Goal: Transaction & Acquisition: Book appointment/travel/reservation

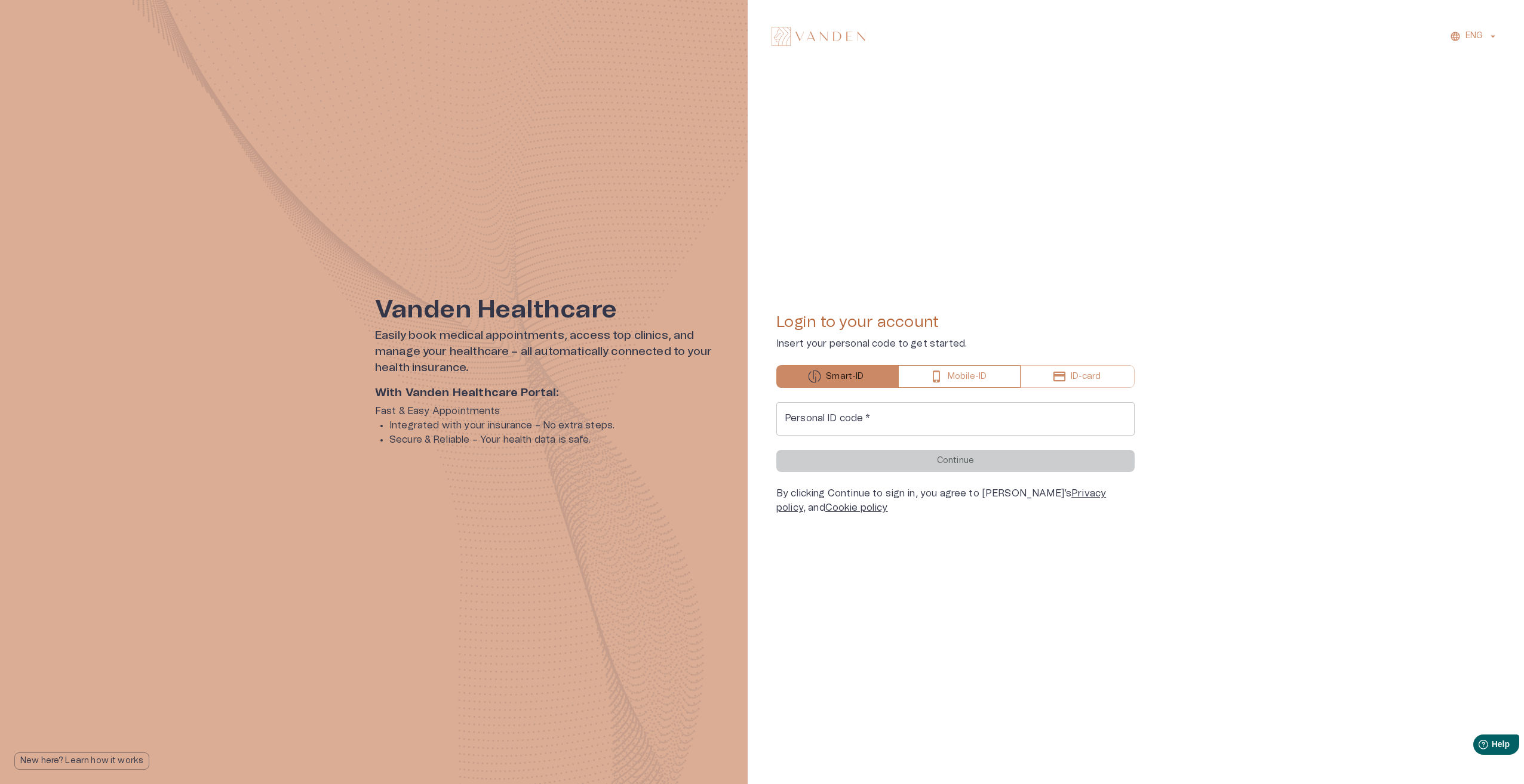
click at [968, 375] on p "Mobile-ID" at bounding box center [967, 376] width 39 height 12
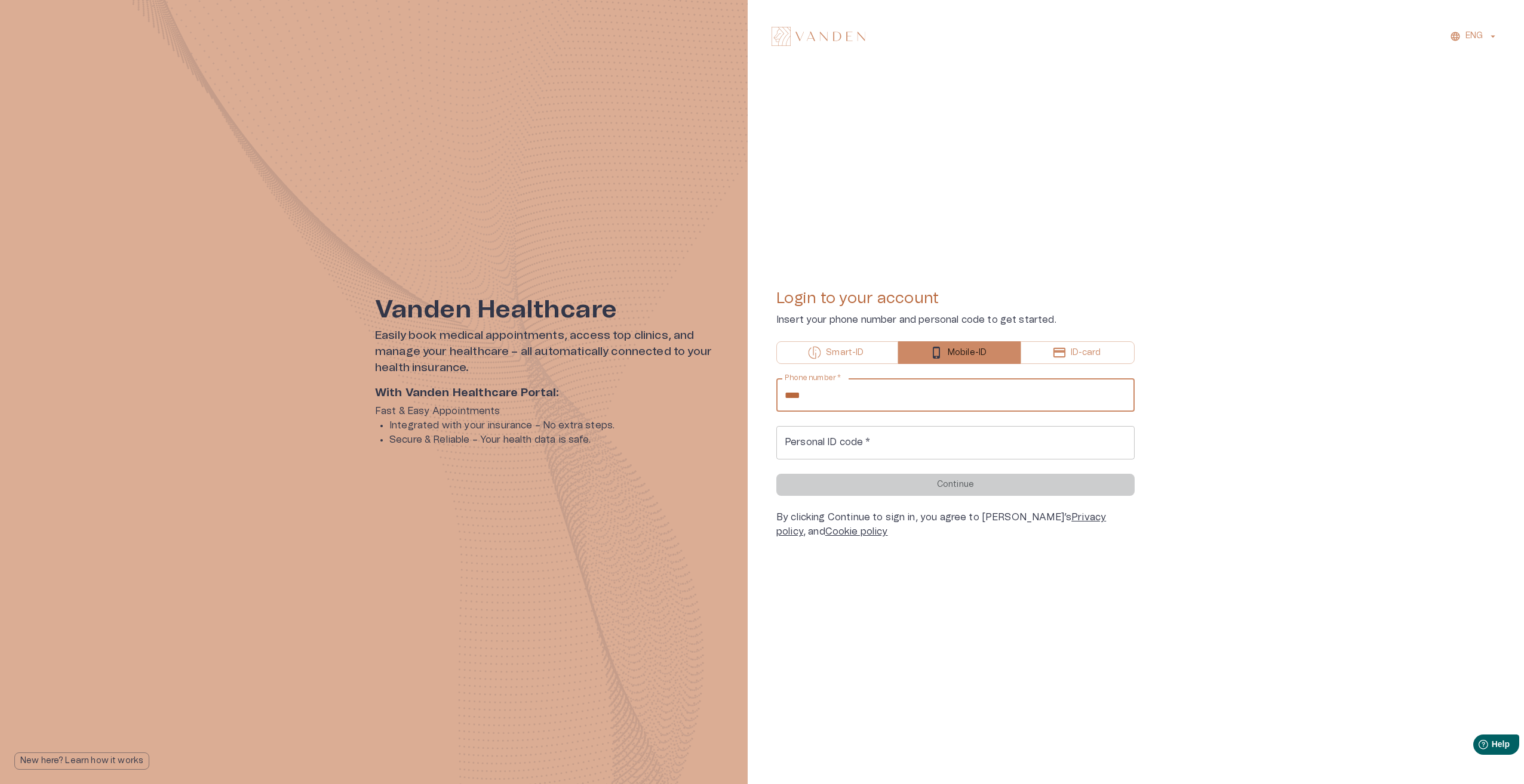
click at [912, 394] on input "****" at bounding box center [955, 395] width 358 height 34
click at [787, 446] on div "Personal ID code   * Personal ID code   *" at bounding box center [955, 443] width 358 height 34
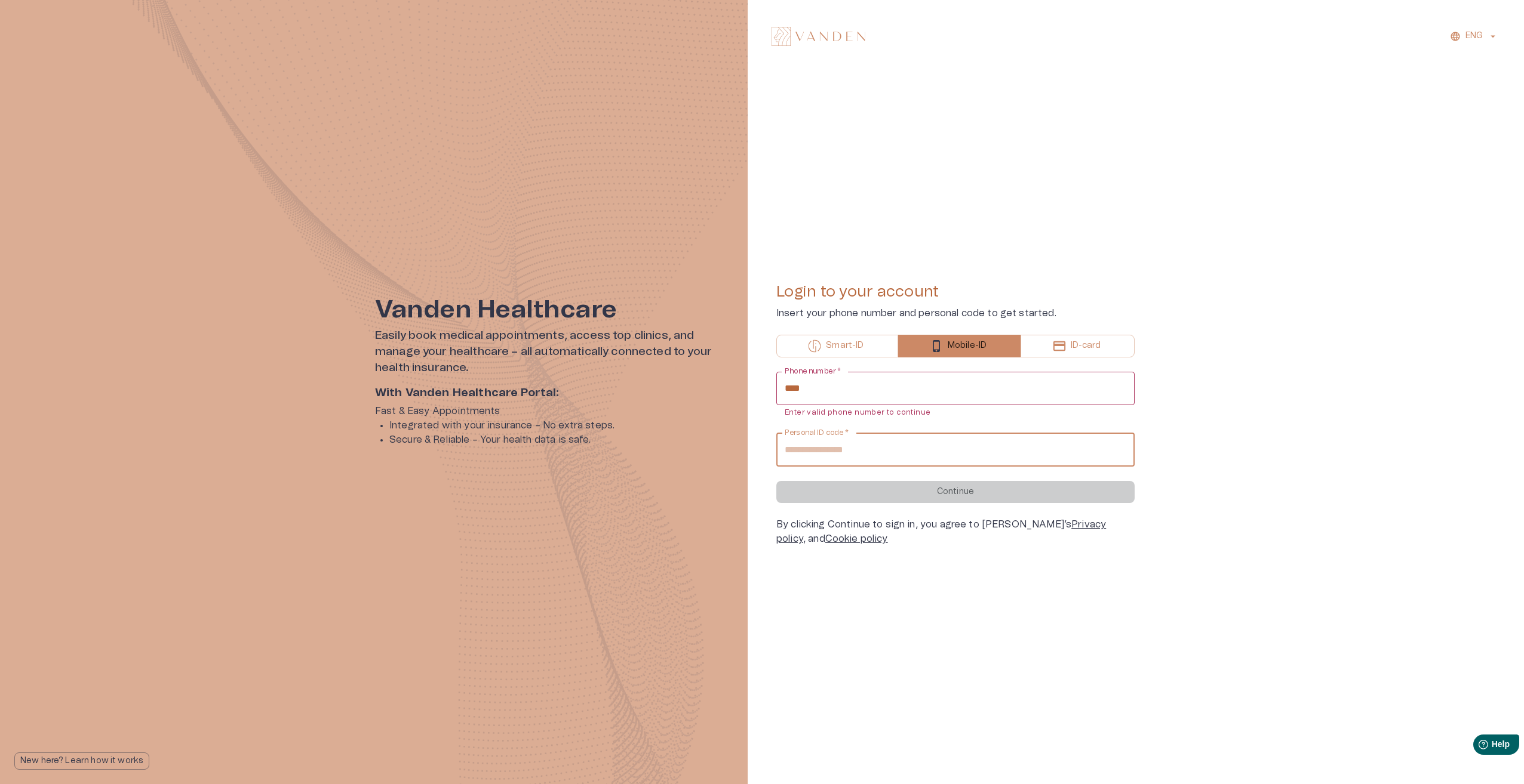
click at [825, 392] on input "****" at bounding box center [955, 389] width 358 height 34
type input "**********"
click at [1250, 624] on div "**********" at bounding box center [1136, 392] width 776 height 784
click at [903, 434] on input "Personal ID code   *" at bounding box center [955, 437] width 358 height 34
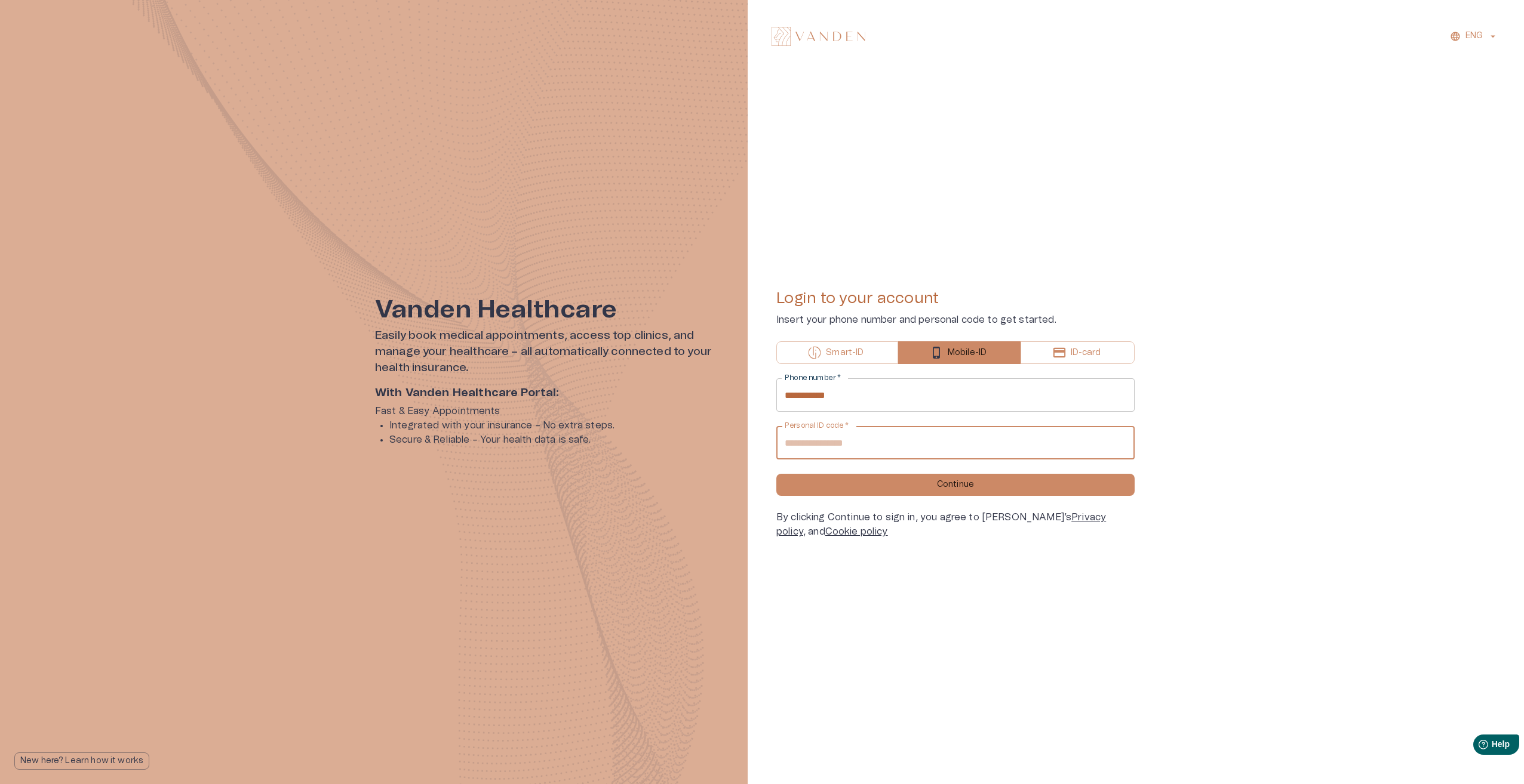
type input "**********"
click at [776, 474] on button "Continue" at bounding box center [955, 485] width 358 height 22
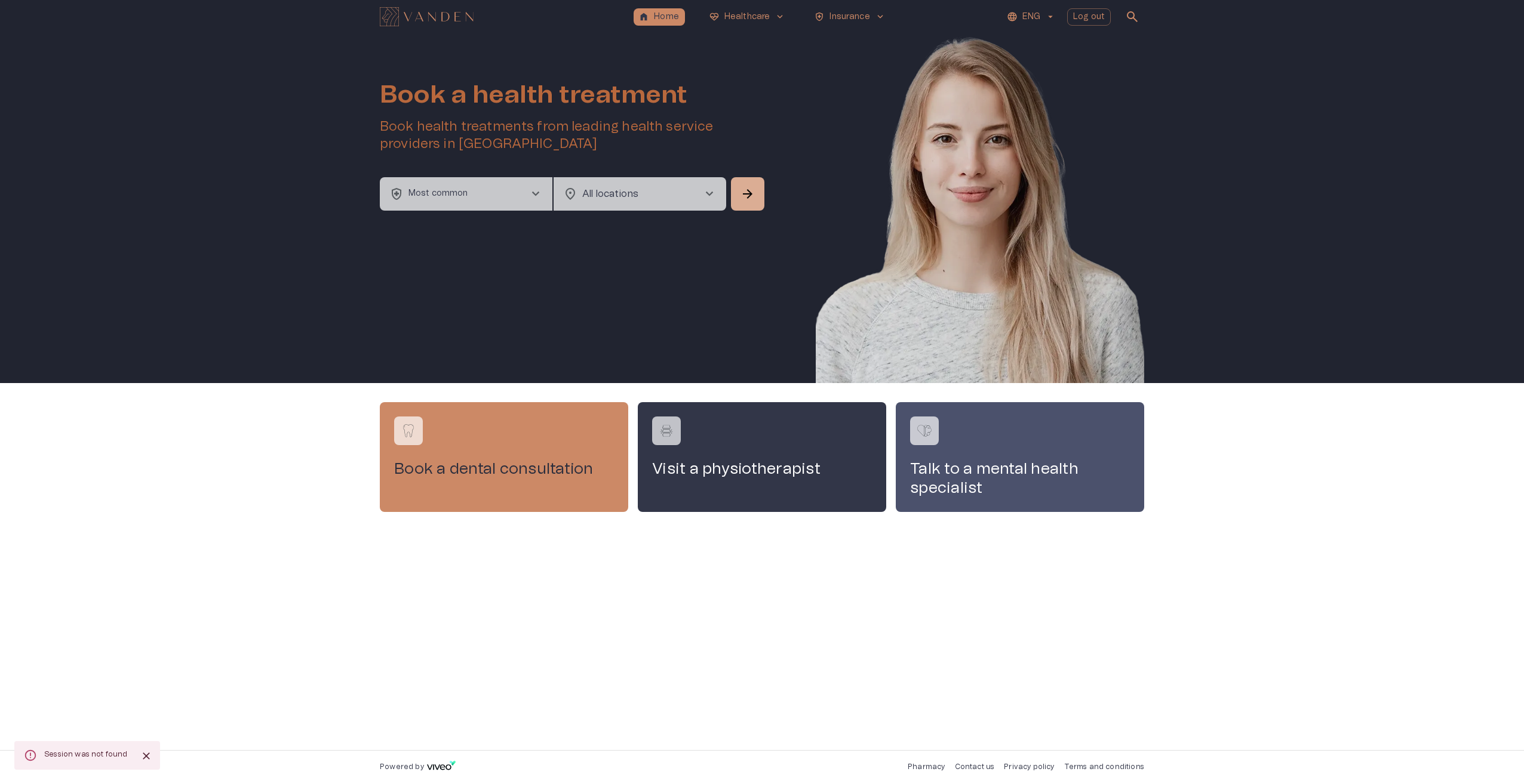
click at [536, 192] on span "chevron_right" at bounding box center [536, 194] width 14 height 14
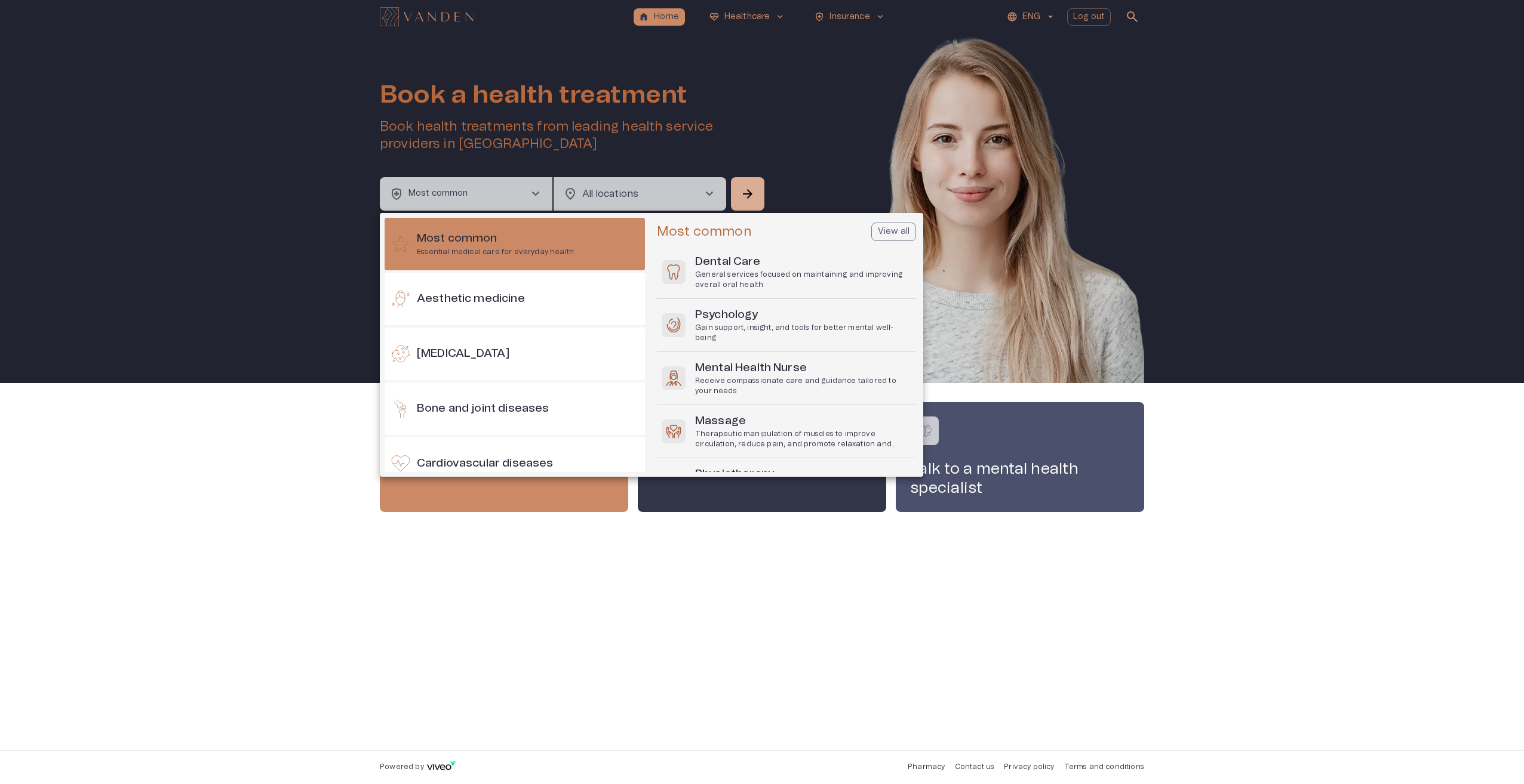
click at [1051, 17] on div at bounding box center [762, 392] width 1524 height 784
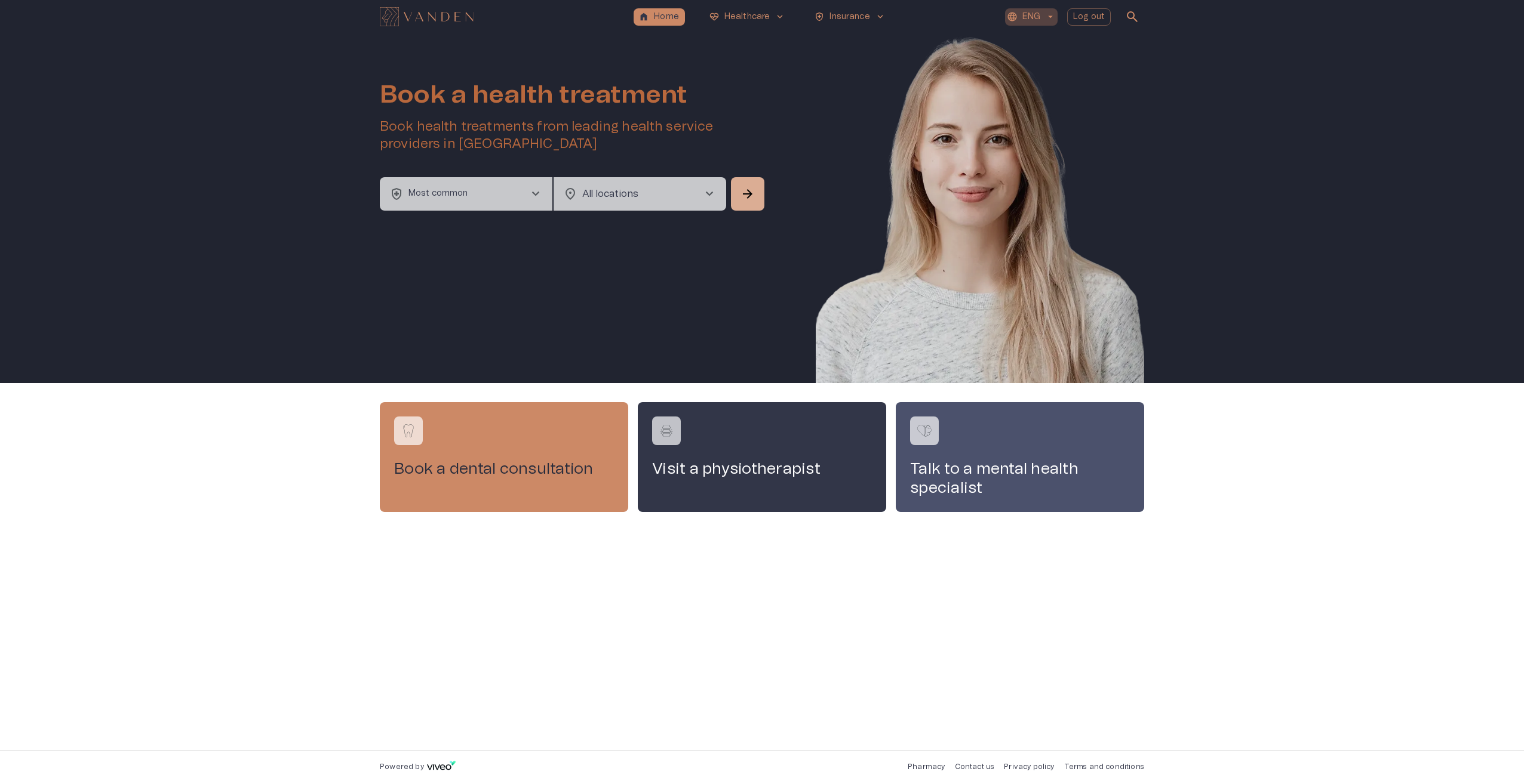
click at [1051, 17] on icon "button" at bounding box center [1050, 17] width 4 height 3
click at [1219, 178] on div at bounding box center [762, 392] width 1524 height 784
click at [524, 194] on button "health_and_safety Most common chevron_right" at bounding box center [466, 194] width 172 height 34
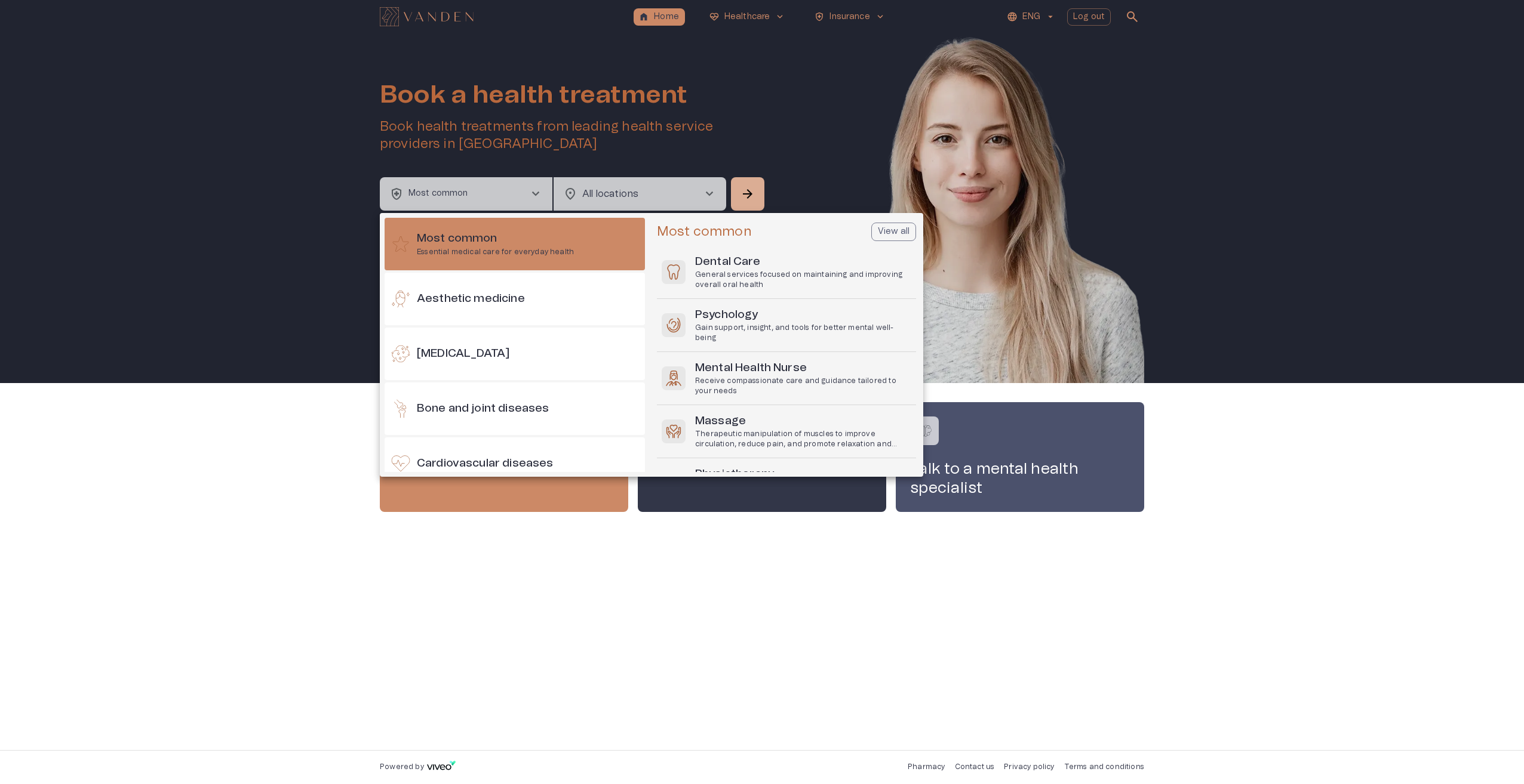
click at [789, 87] on div at bounding box center [762, 392] width 1524 height 784
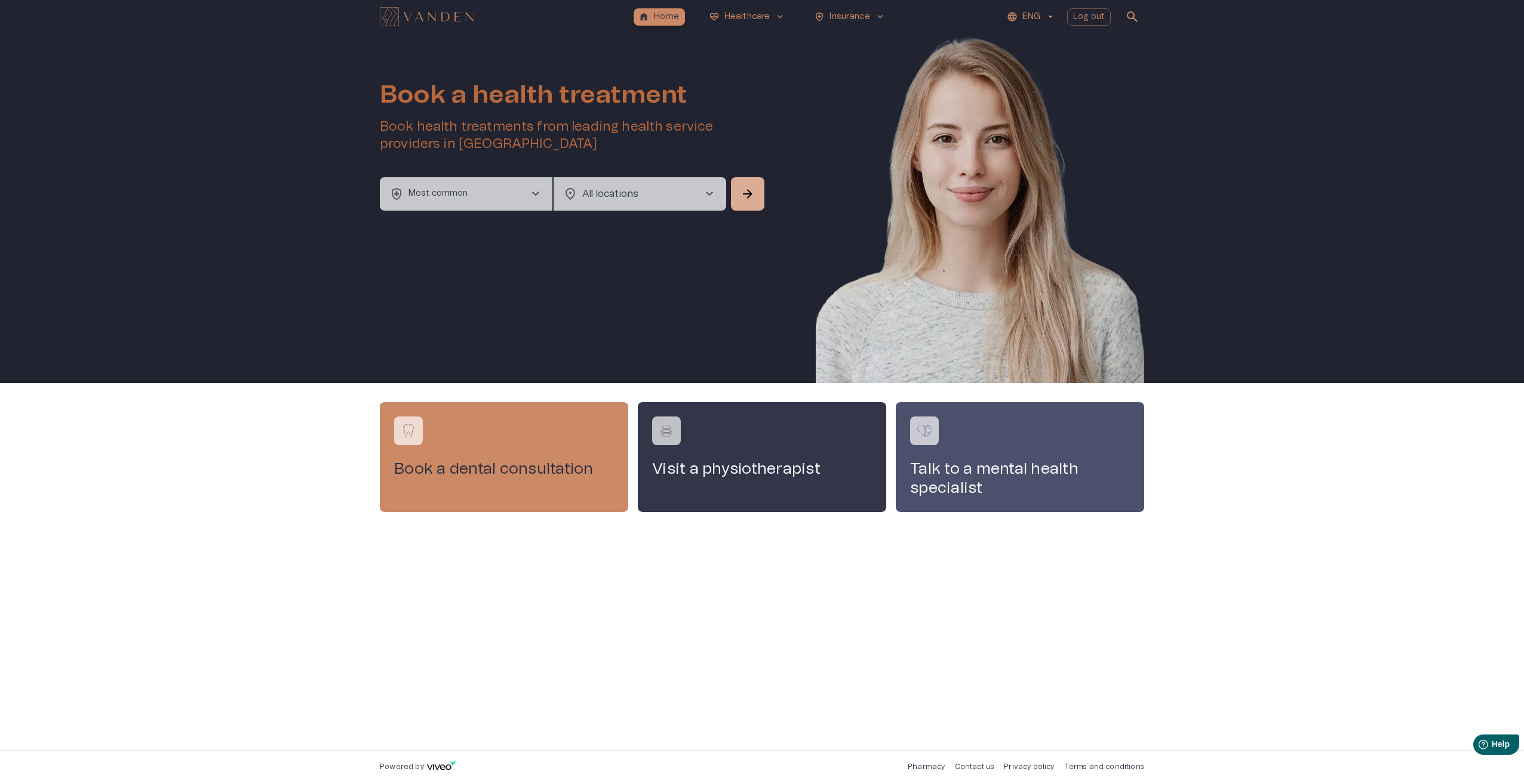
click at [668, 20] on p "Home" at bounding box center [666, 17] width 25 height 12
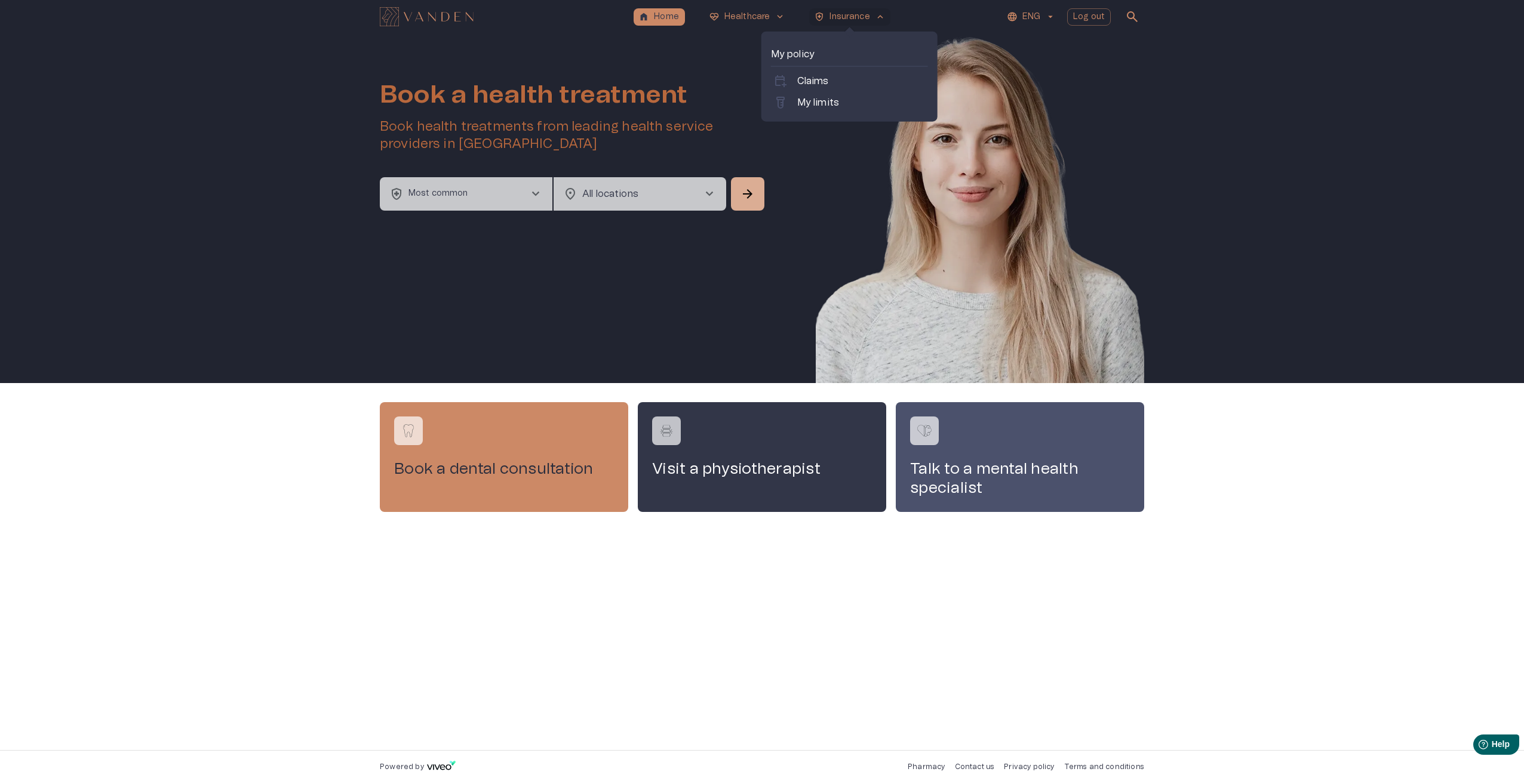
click at [883, 18] on span "keyboard_arrow_up" at bounding box center [880, 17] width 11 height 11
click at [815, 94] on div "labs My limits" at bounding box center [849, 103] width 157 height 20
click at [816, 98] on p "My limits" at bounding box center [817, 103] width 42 height 14
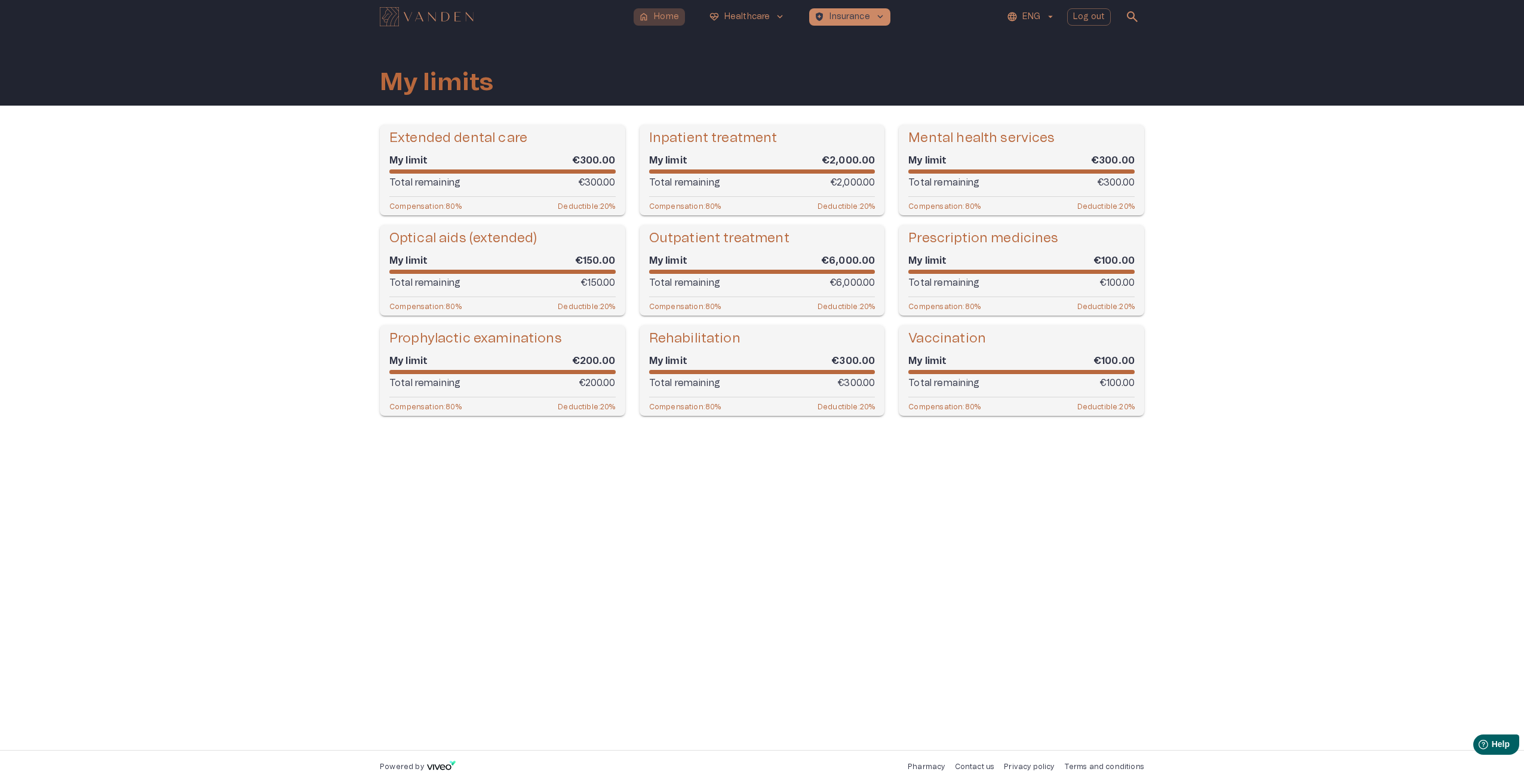
click at [672, 15] on p "Home" at bounding box center [666, 17] width 25 height 12
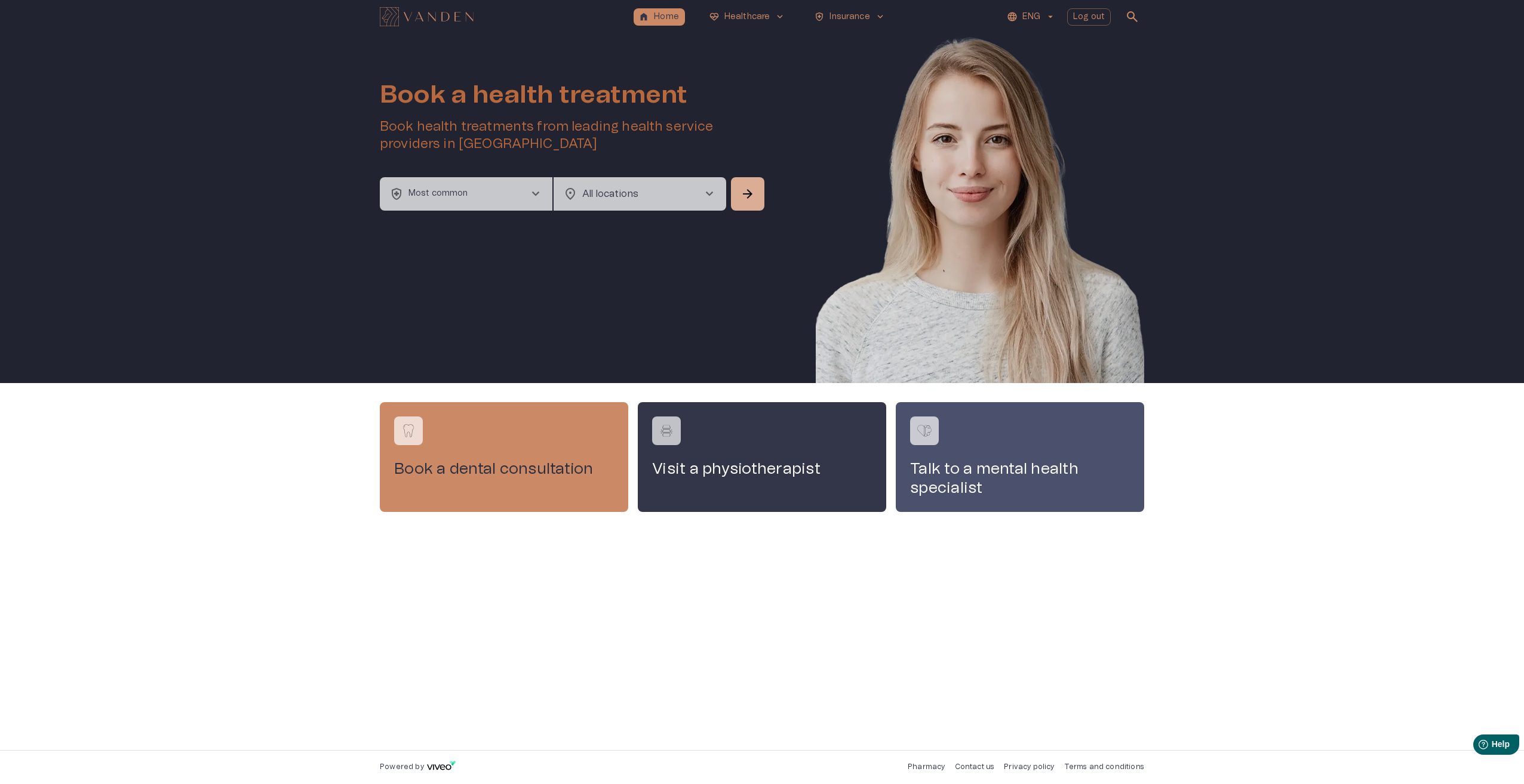
click at [524, 191] on button "health_and_safety Most common chevron_right" at bounding box center [466, 194] width 172 height 34
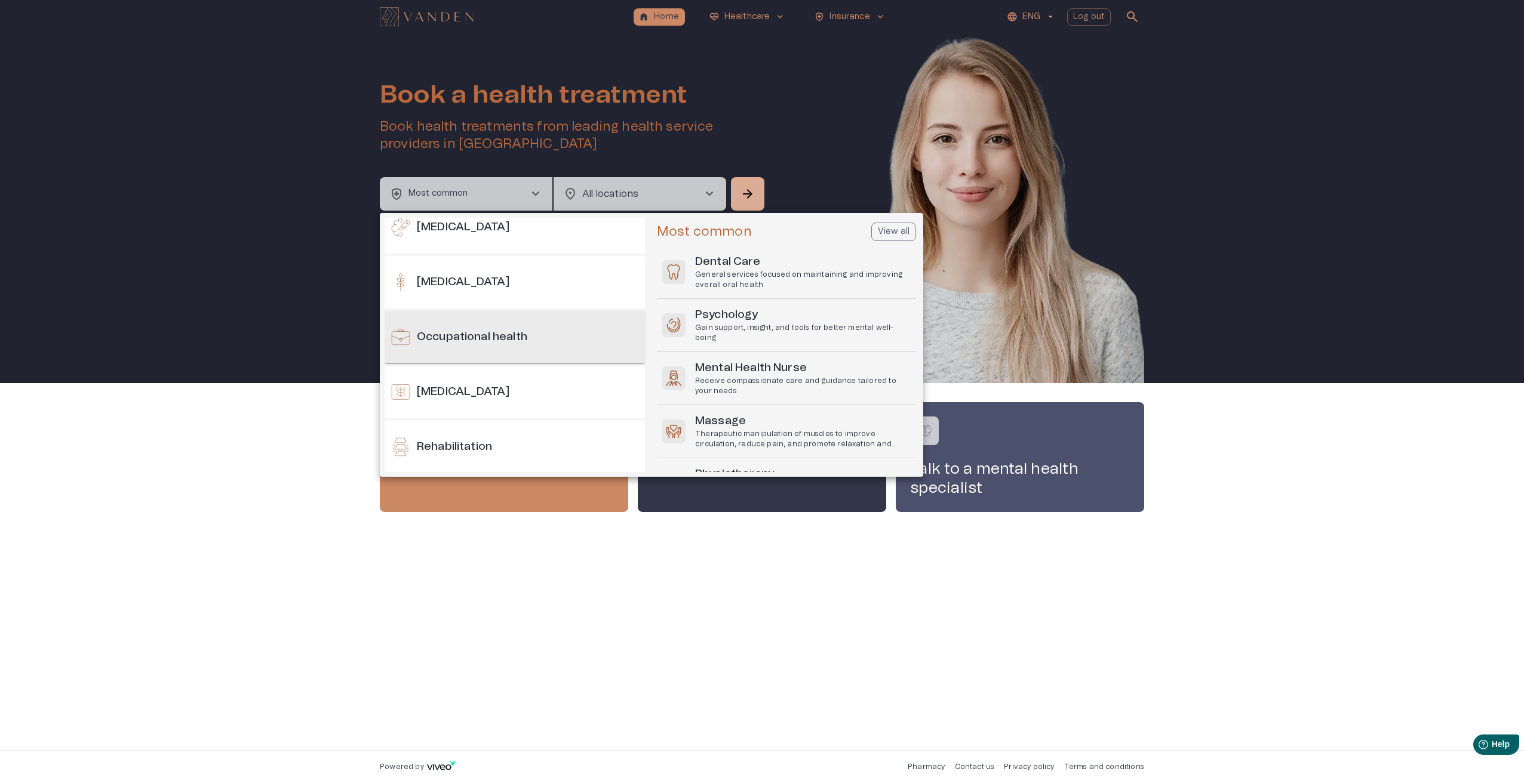
scroll to position [1015, 0]
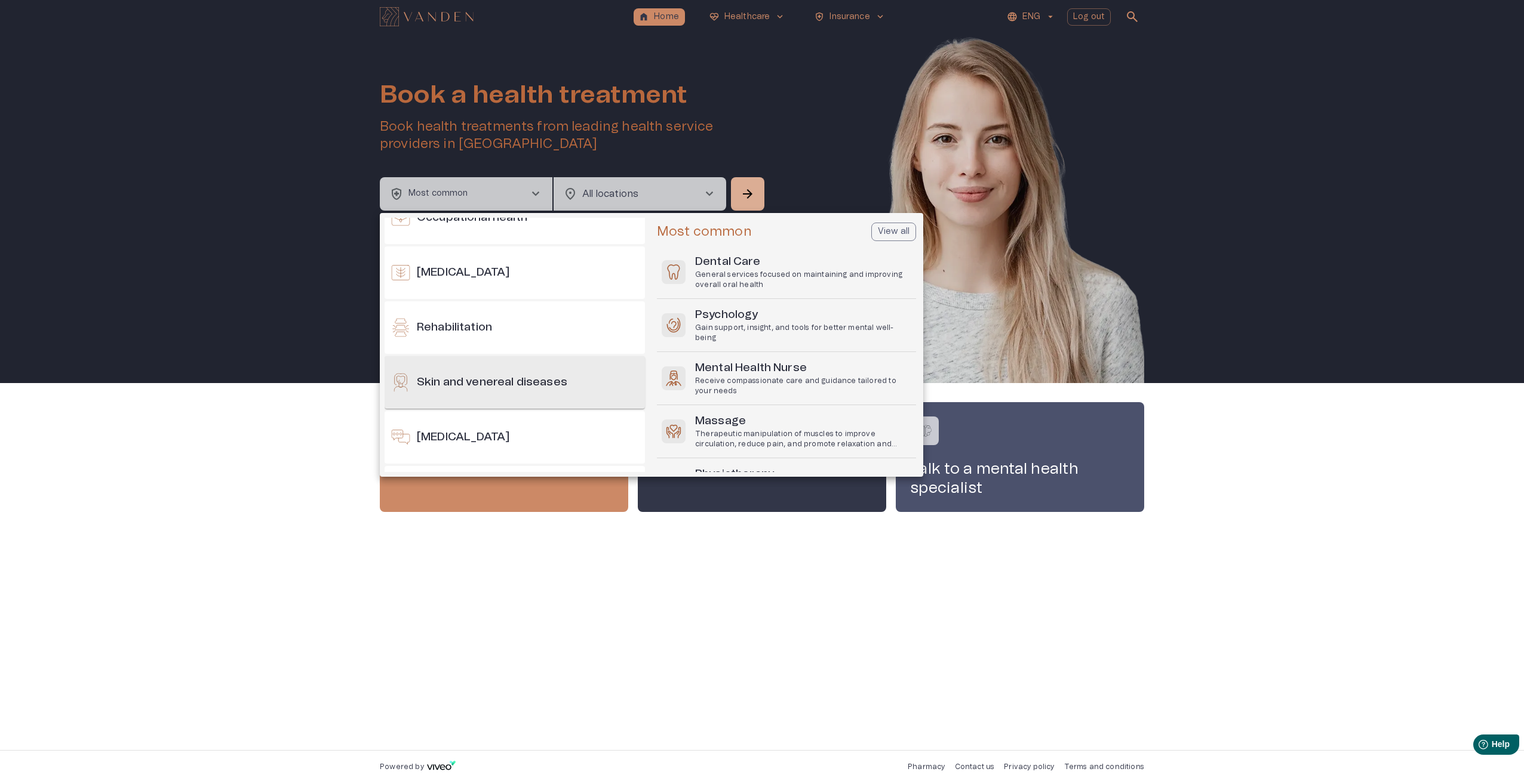
click at [531, 376] on h6 "Skin and venereal diseases" at bounding box center [491, 383] width 150 height 16
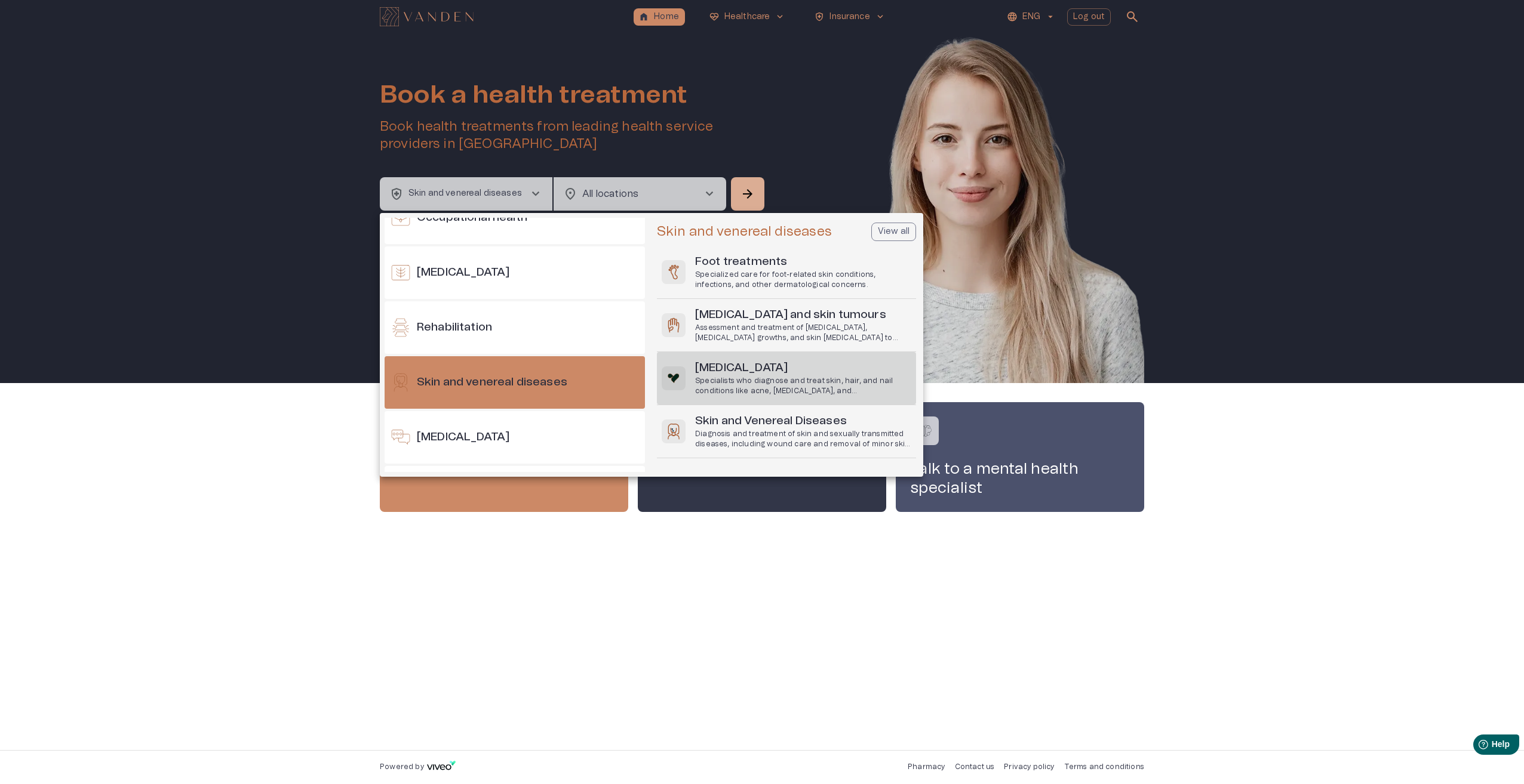
click at [777, 368] on h6 "[MEDICAL_DATA]" at bounding box center [803, 368] width 216 height 16
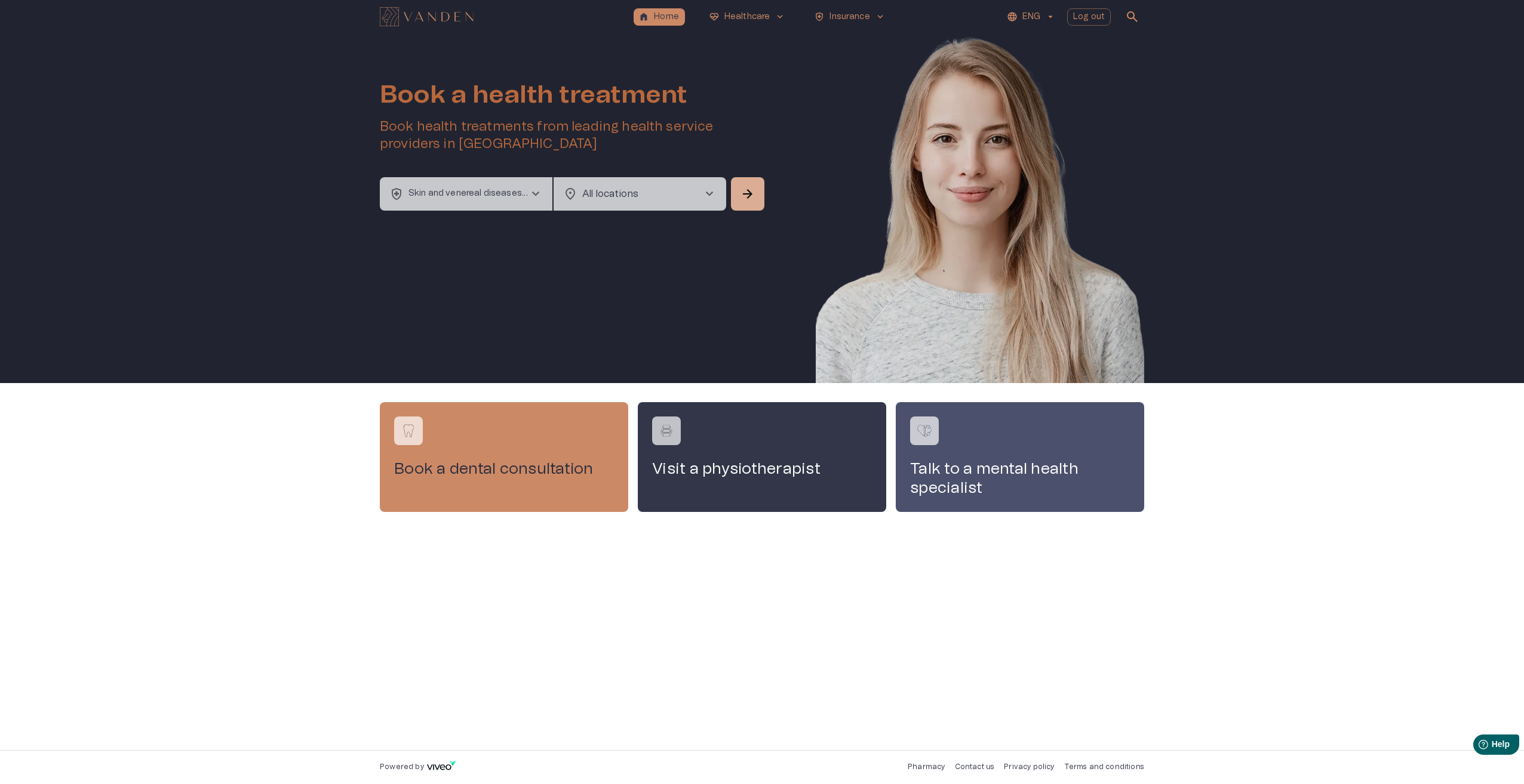
click at [534, 191] on span "chevron_right" at bounding box center [536, 194] width 14 height 14
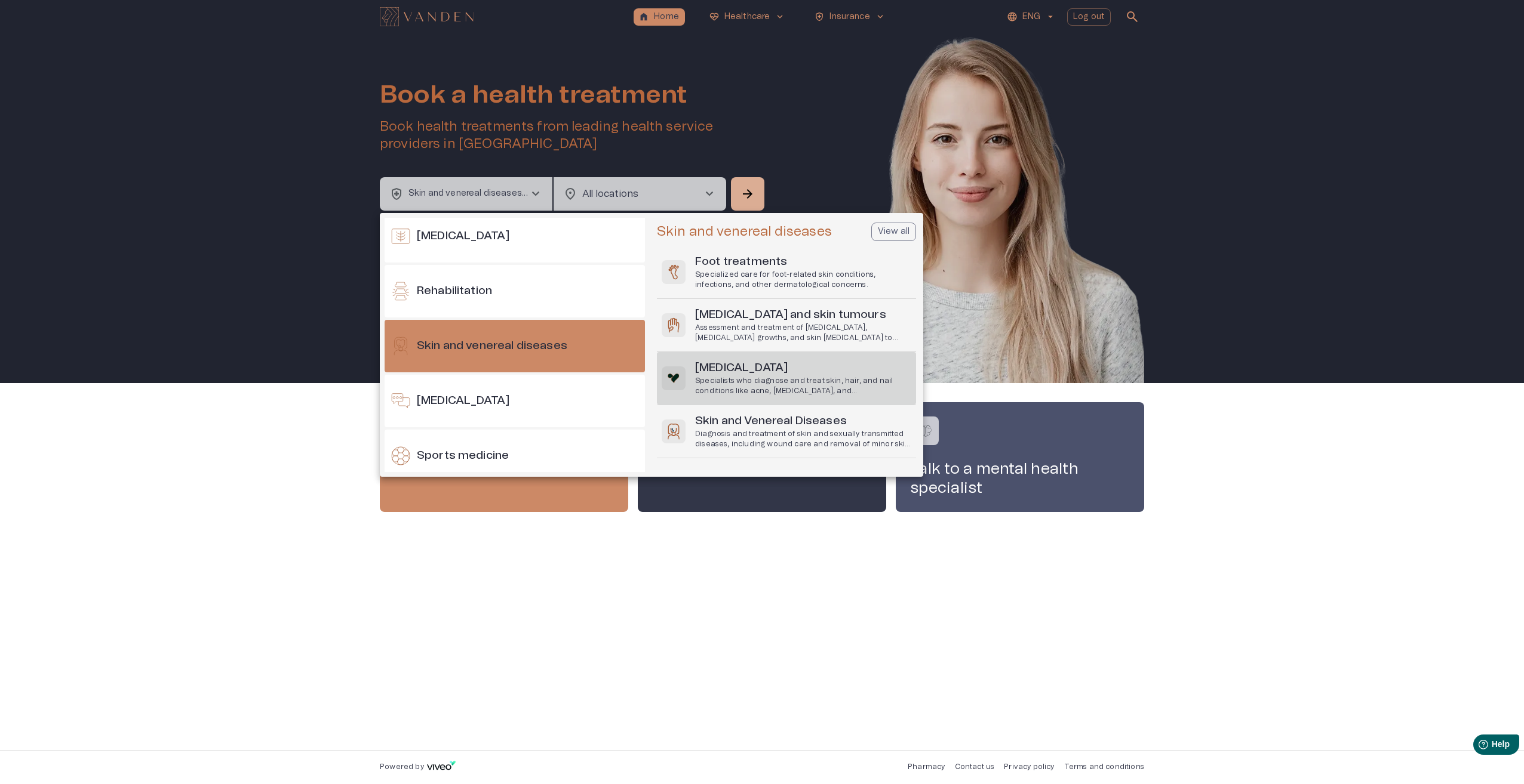
scroll to position [1052, 0]
click at [742, 380] on p "Specialists who diagnose and treat skin, hair, and nail conditions like acne, e…" at bounding box center [803, 386] width 216 height 20
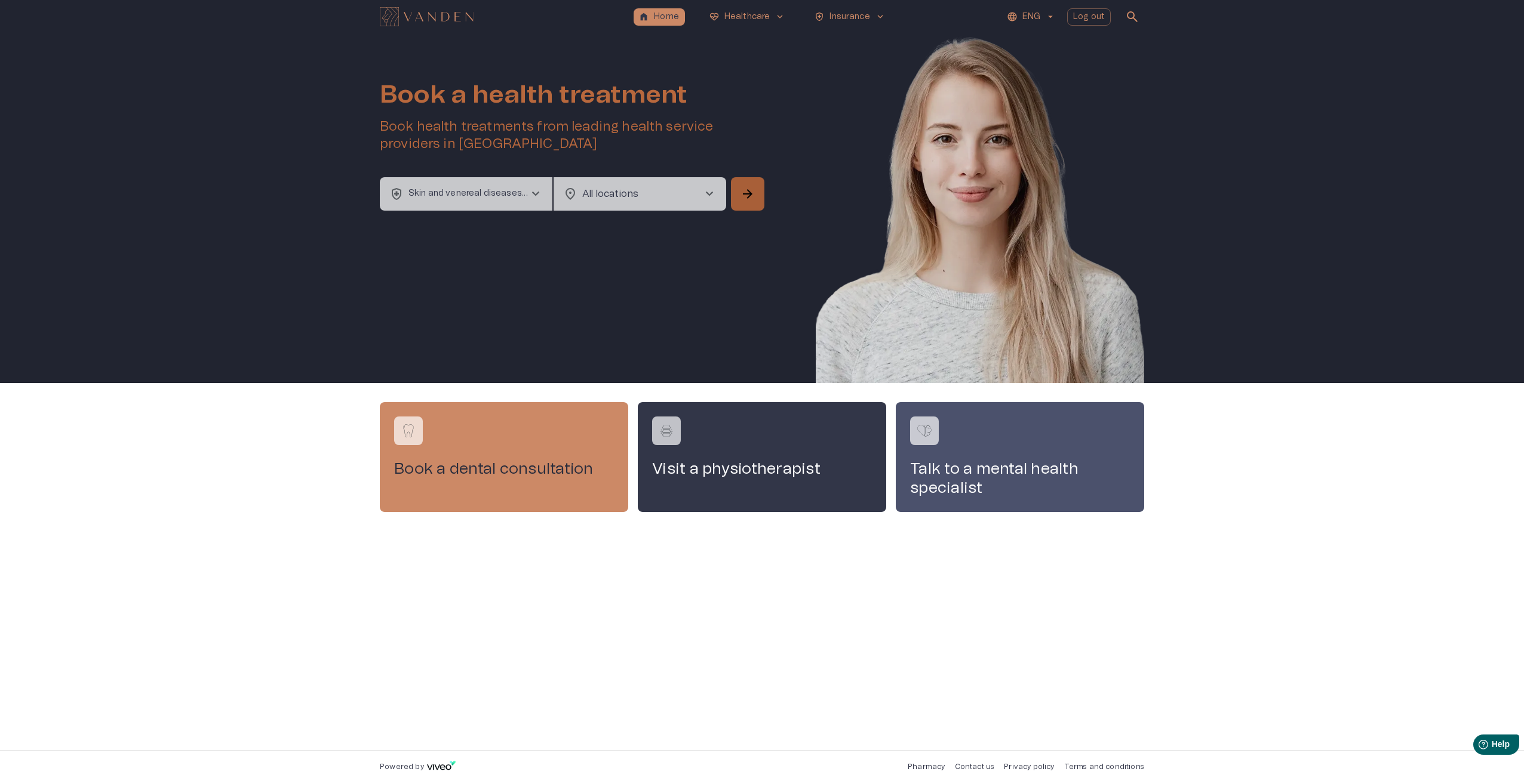
click at [748, 202] on span "arrow_forward" at bounding box center [748, 194] width 14 height 14
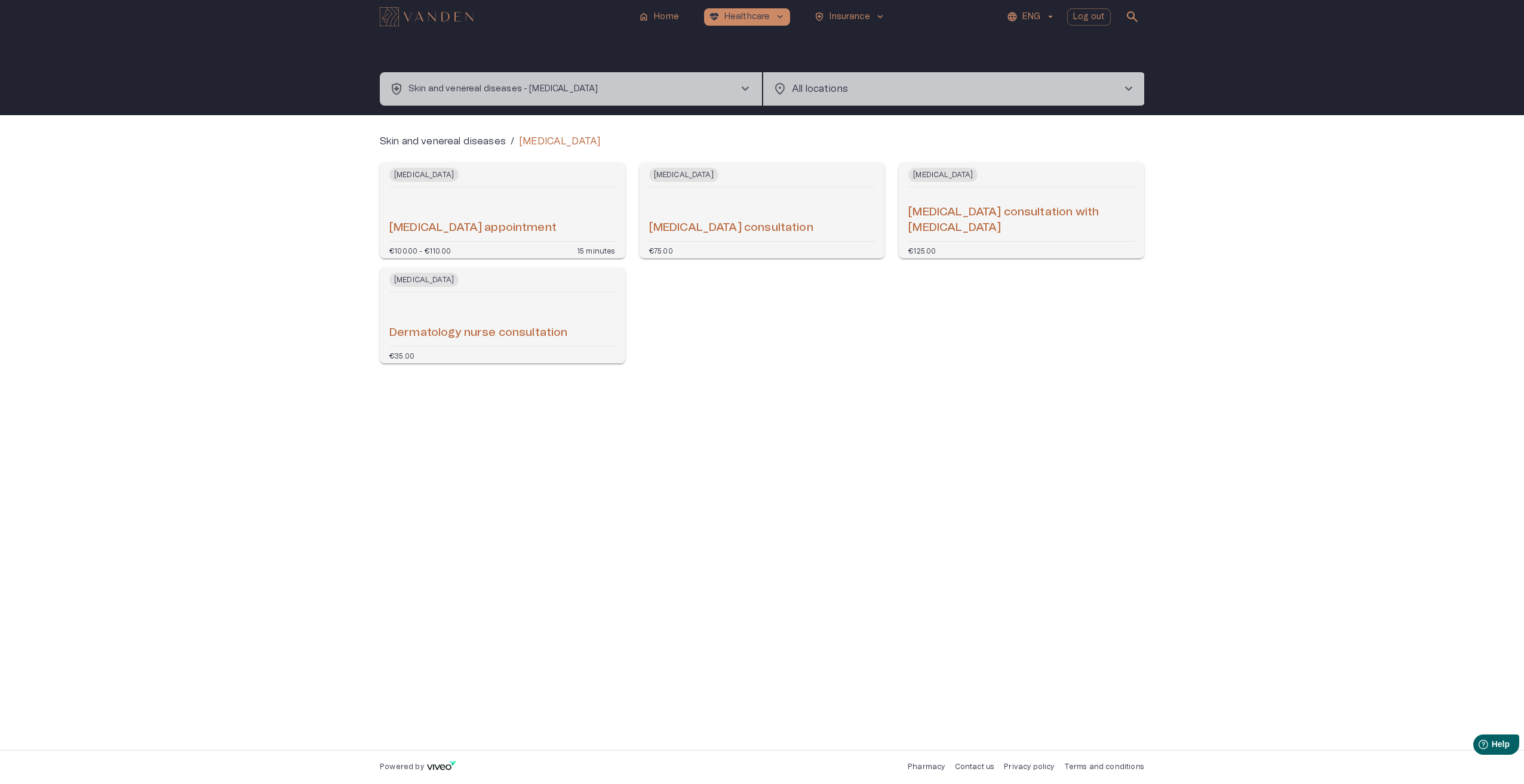
click at [950, 219] on h6 "Dermatologist consultation with dermatoscopy" at bounding box center [1021, 221] width 226 height 32
click at [512, 229] on h6 "[MEDICAL_DATA] appointment" at bounding box center [472, 228] width 167 height 16
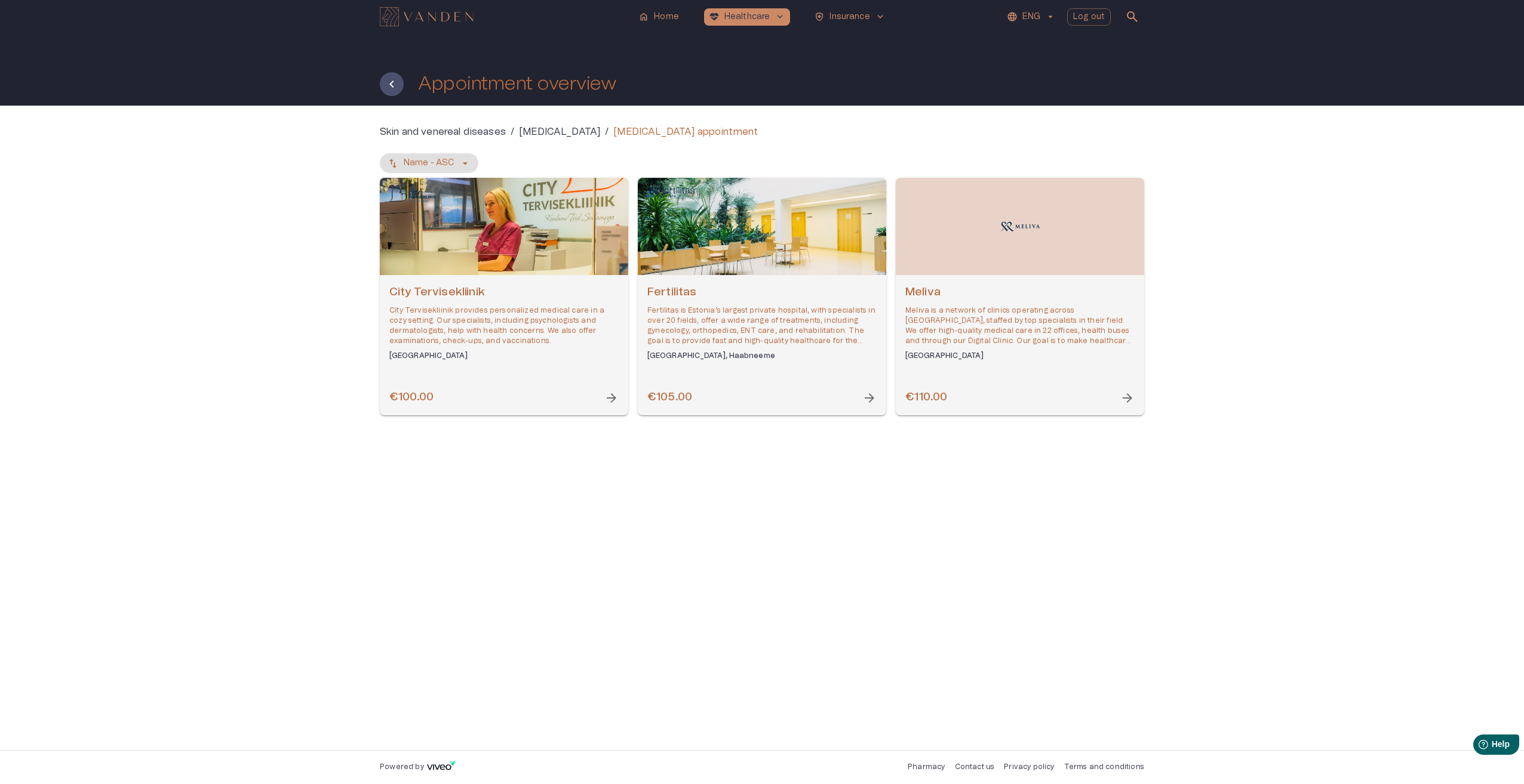
click at [610, 398] on span "arrow_forward" at bounding box center [611, 398] width 14 height 14
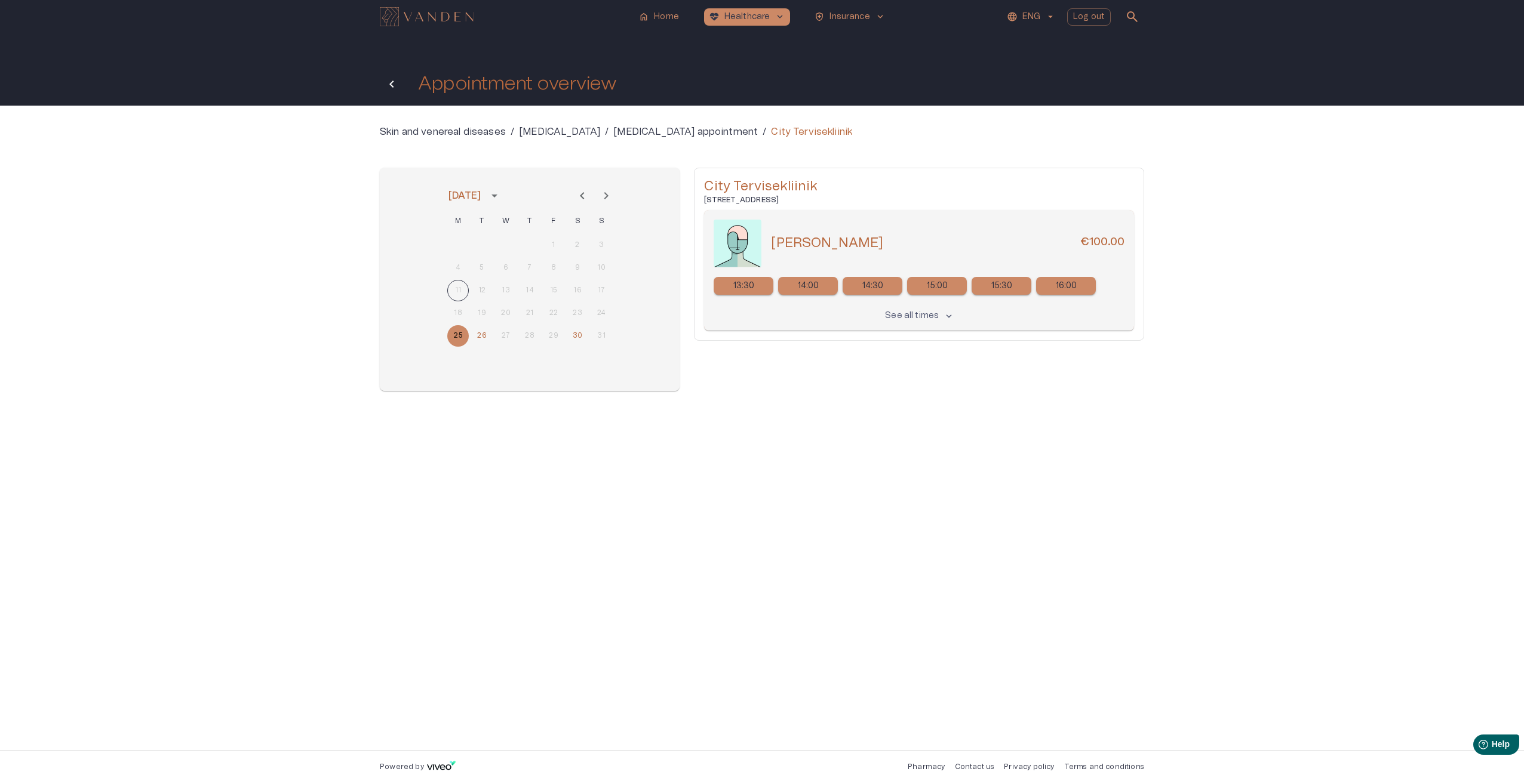
click at [391, 84] on icon "Back" at bounding box center [391, 84] width 4 height 7
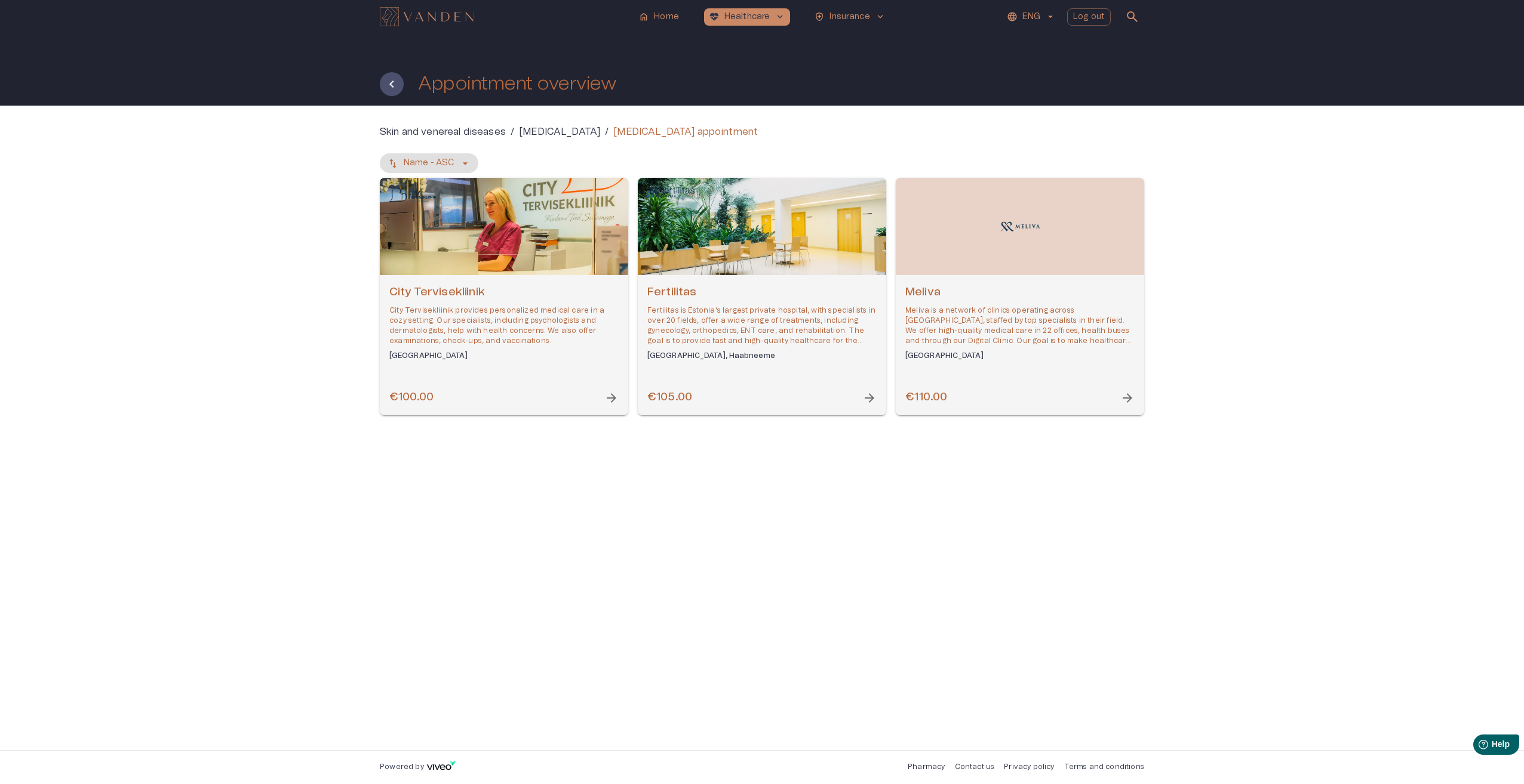
click at [869, 399] on span "arrow_forward" at bounding box center [869, 398] width 14 height 14
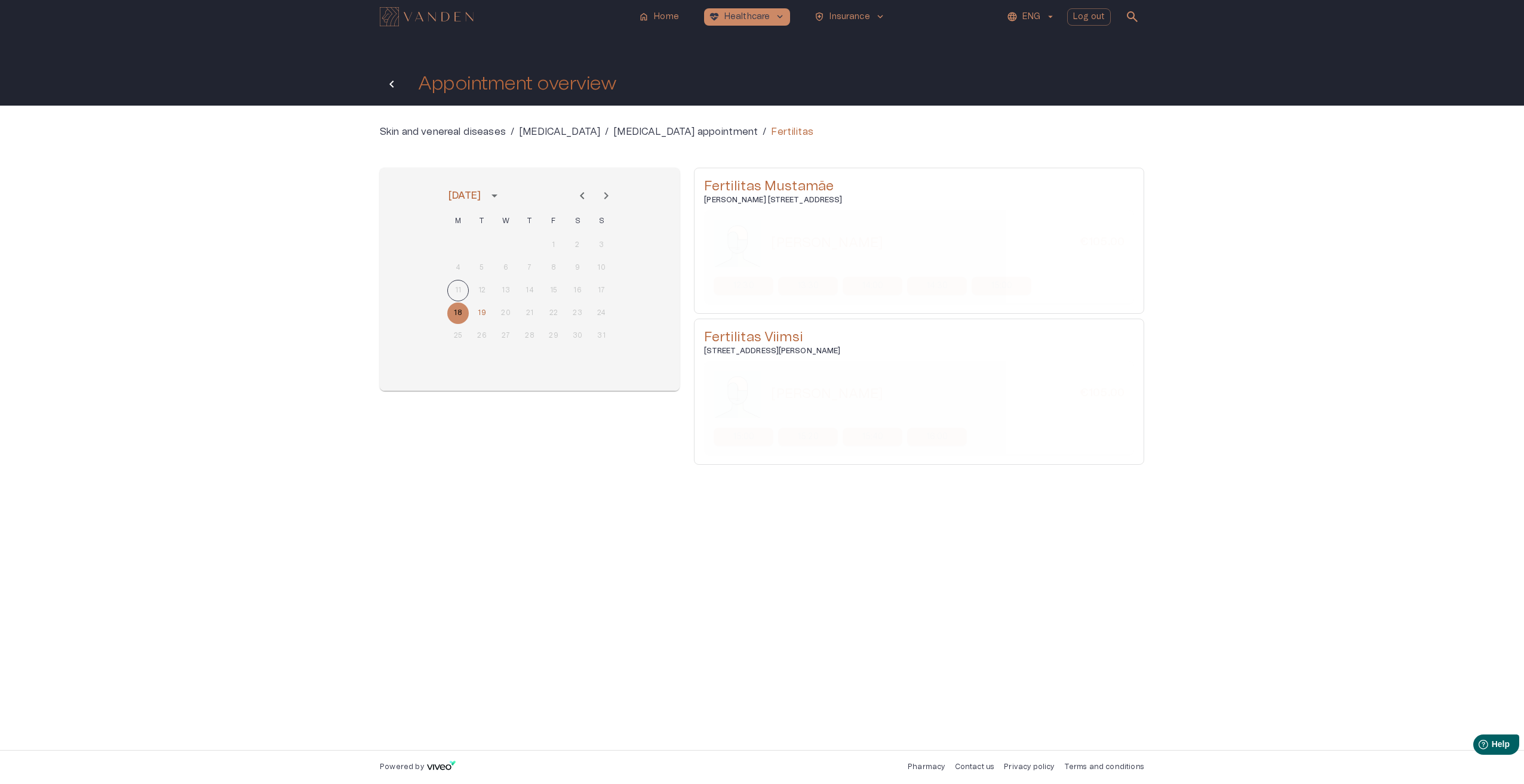
click at [391, 90] on icon "Back" at bounding box center [392, 84] width 14 height 14
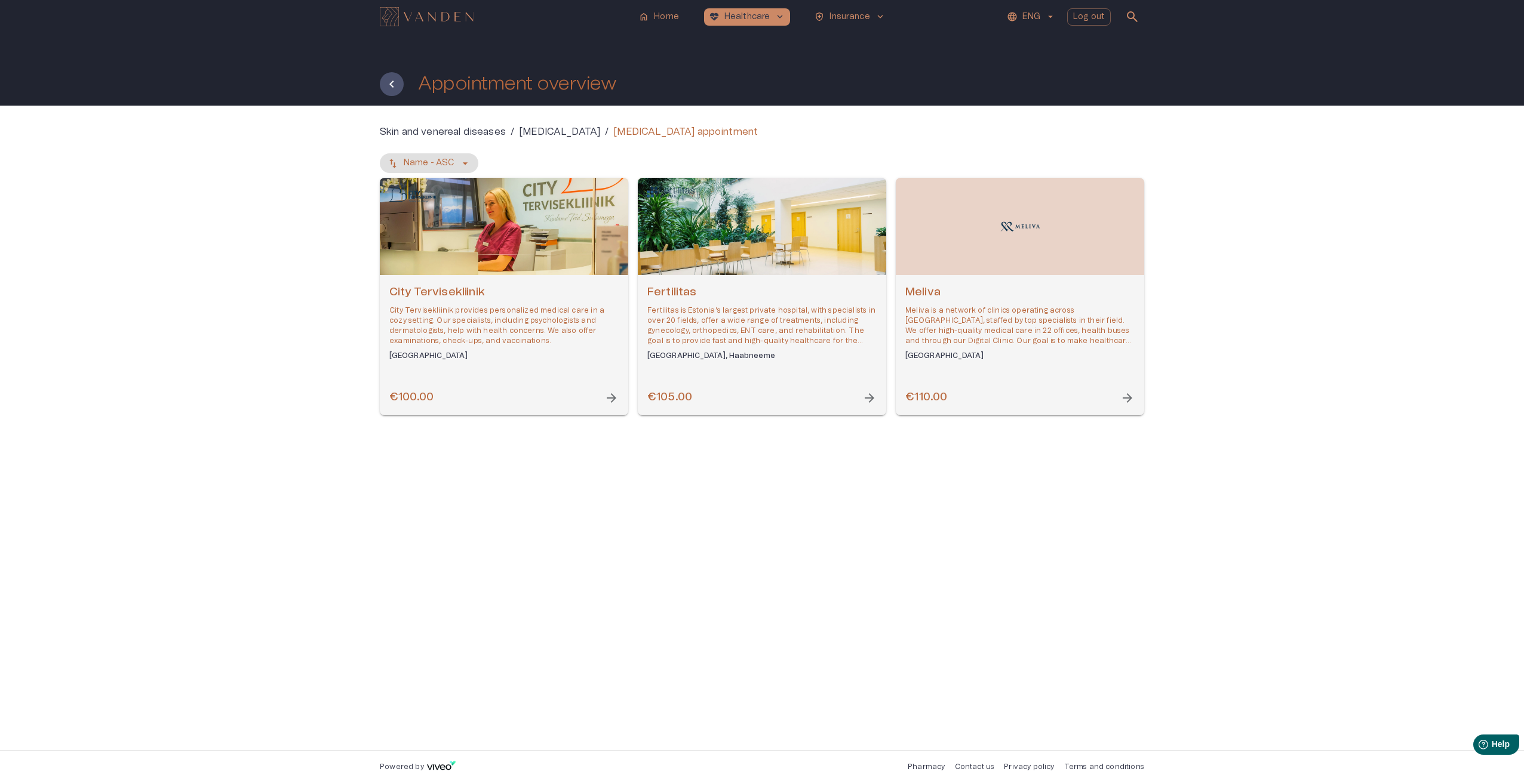
click at [615, 396] on span "arrow_forward" at bounding box center [611, 398] width 14 height 14
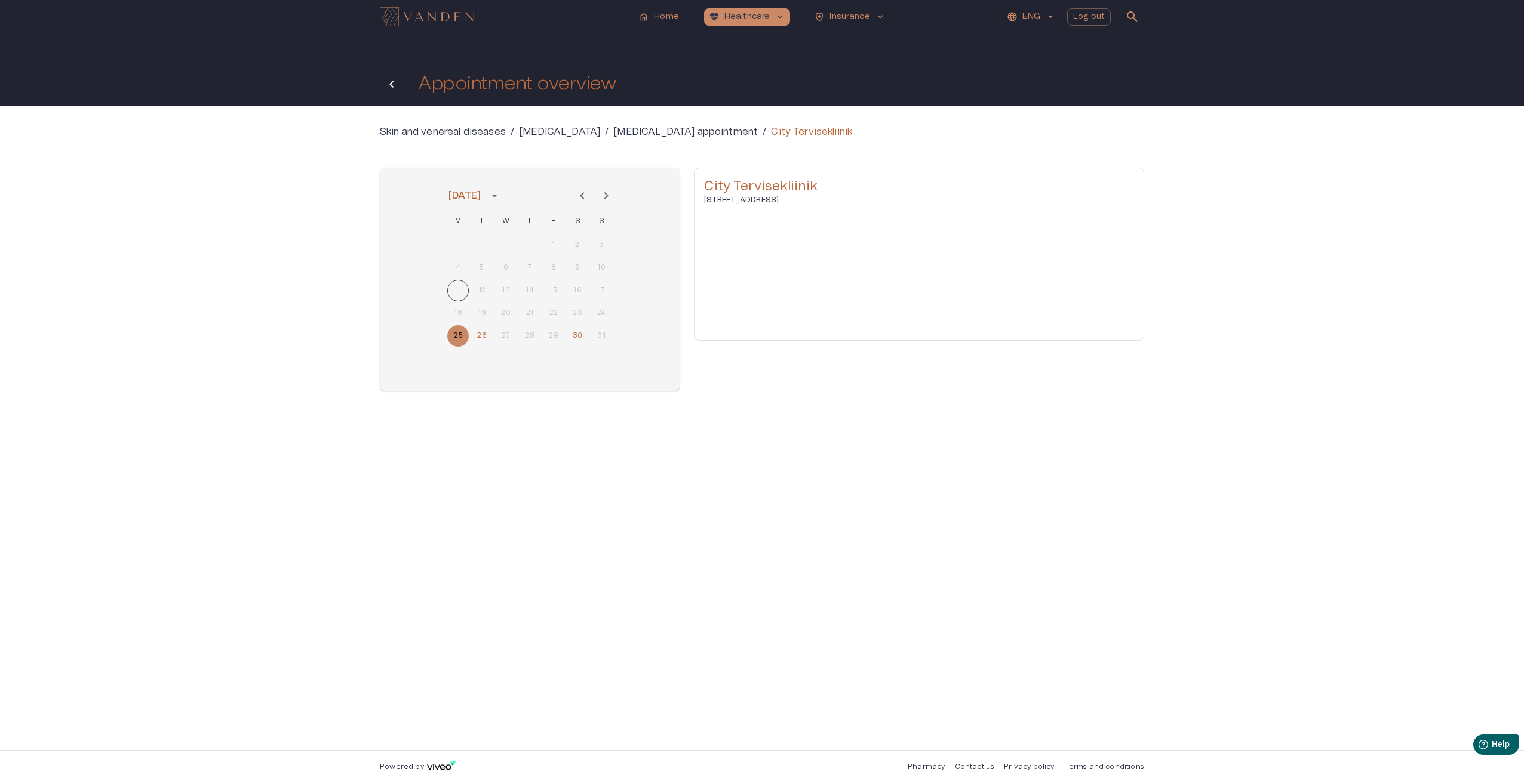
click at [394, 88] on icon "Back" at bounding box center [392, 84] width 14 height 14
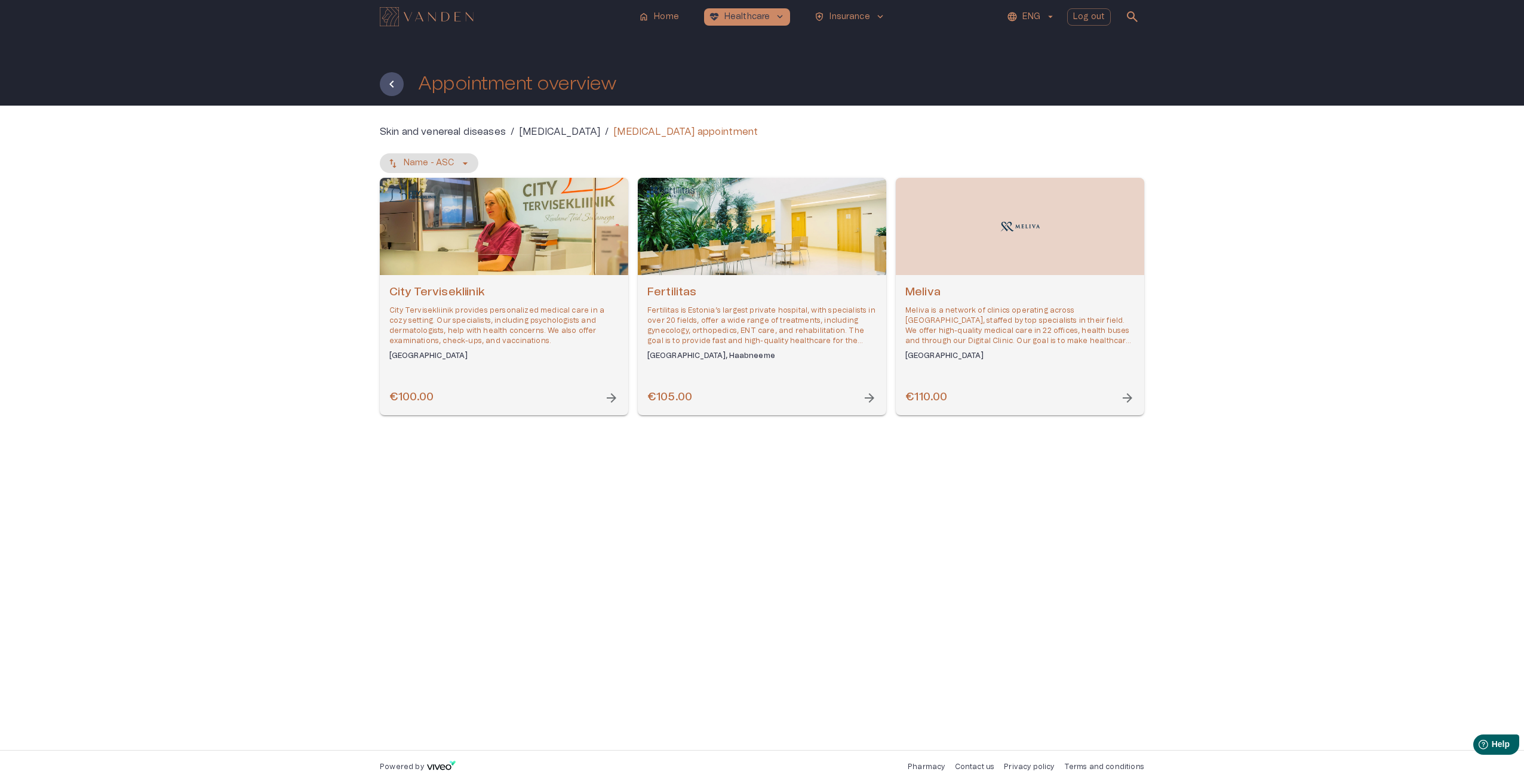
click at [1133, 397] on span "arrow_forward" at bounding box center [1127, 398] width 14 height 14
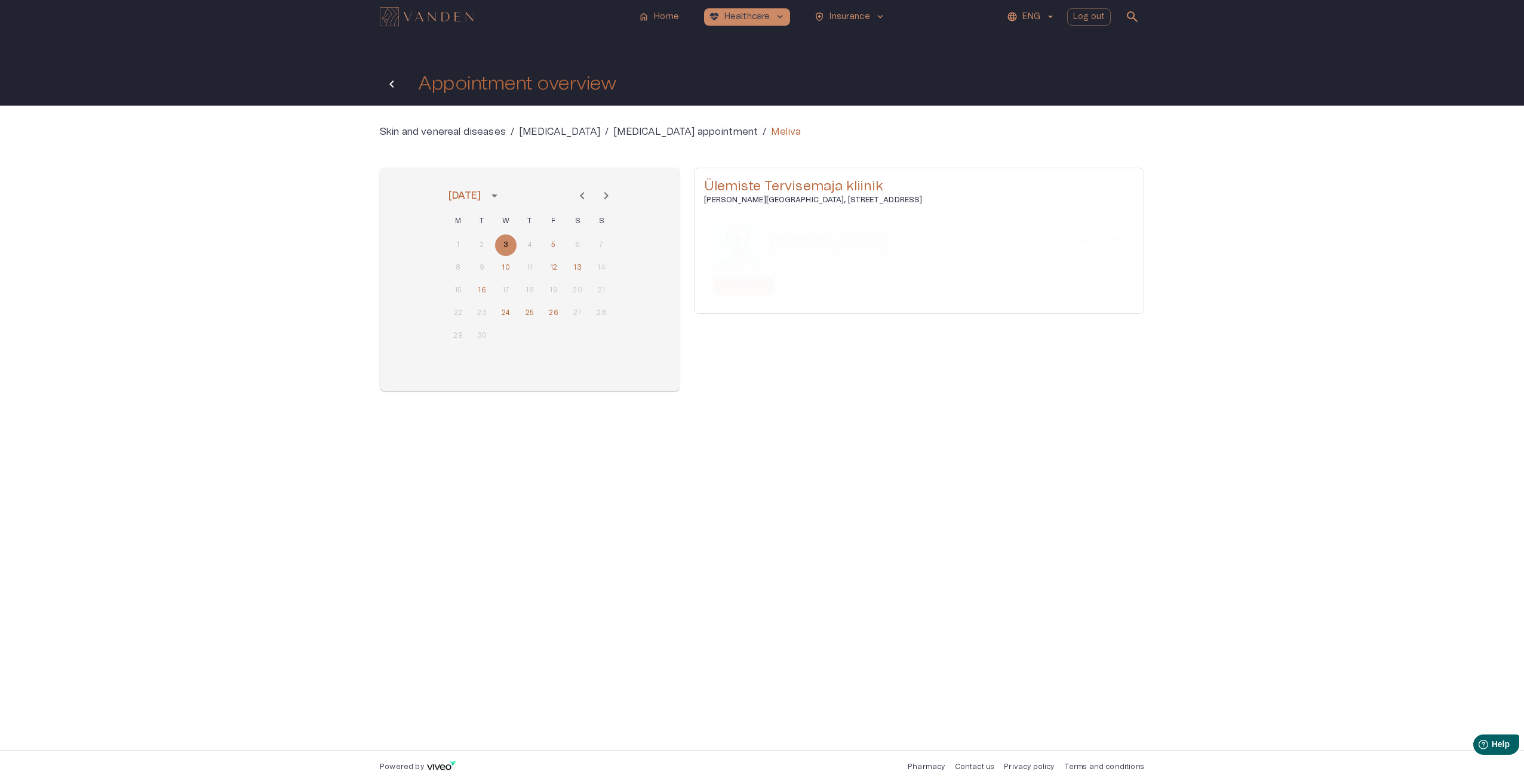
click at [391, 88] on icon "Back" at bounding box center [392, 84] width 14 height 14
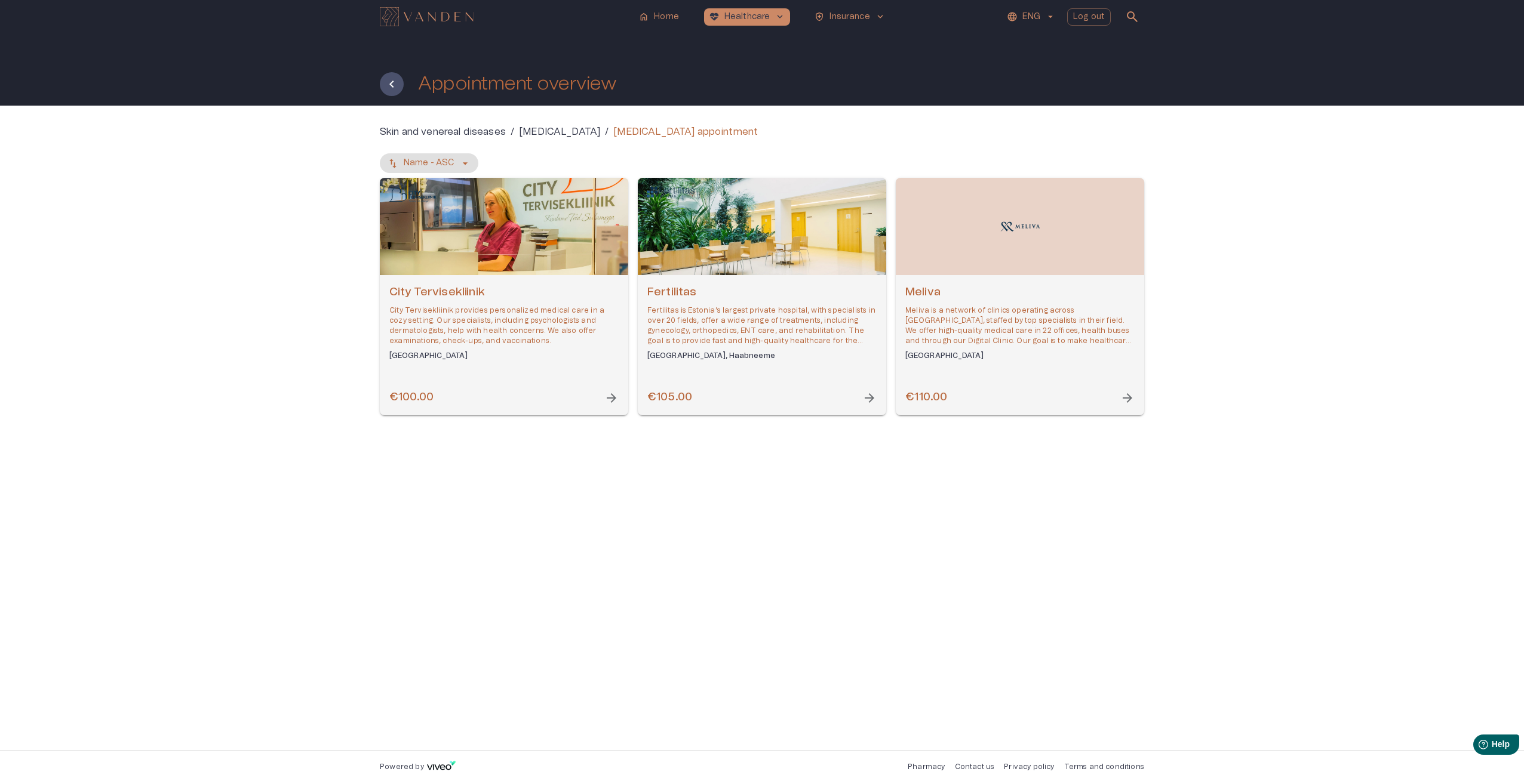
click at [611, 395] on span "arrow_forward" at bounding box center [611, 398] width 14 height 14
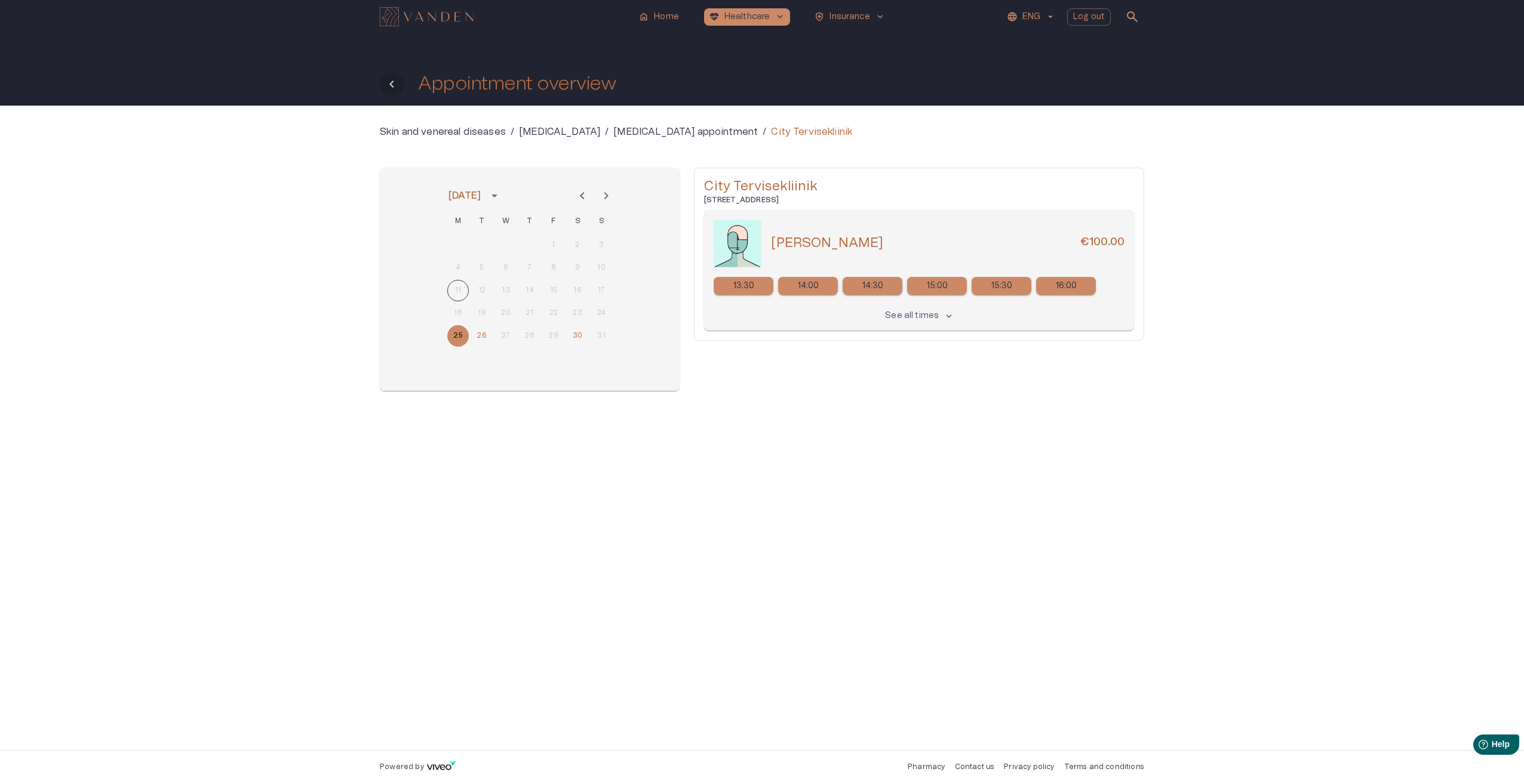
click at [389, 86] on icon "Back" at bounding box center [392, 84] width 14 height 14
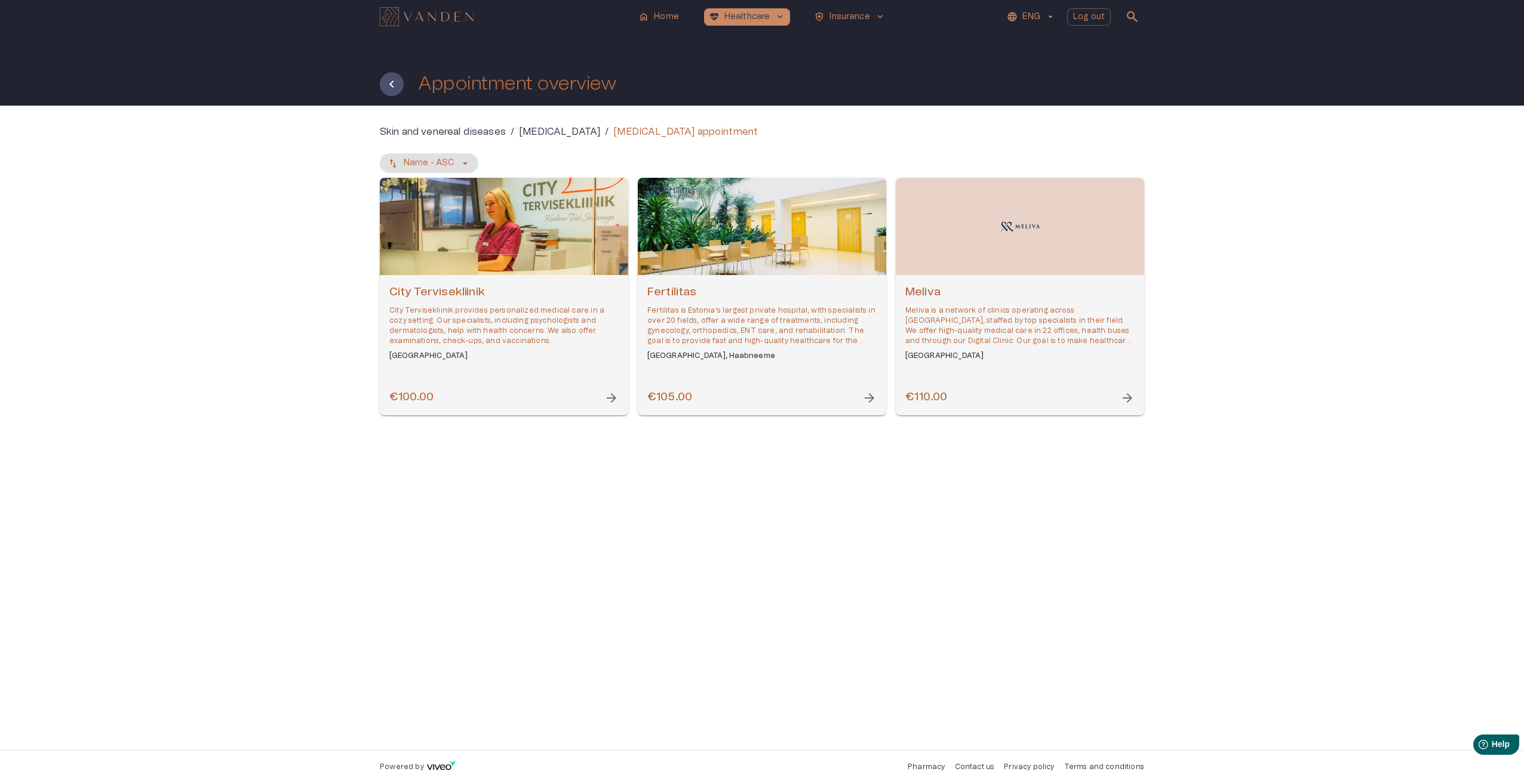
click at [866, 400] on span "arrow_forward" at bounding box center [869, 398] width 14 height 14
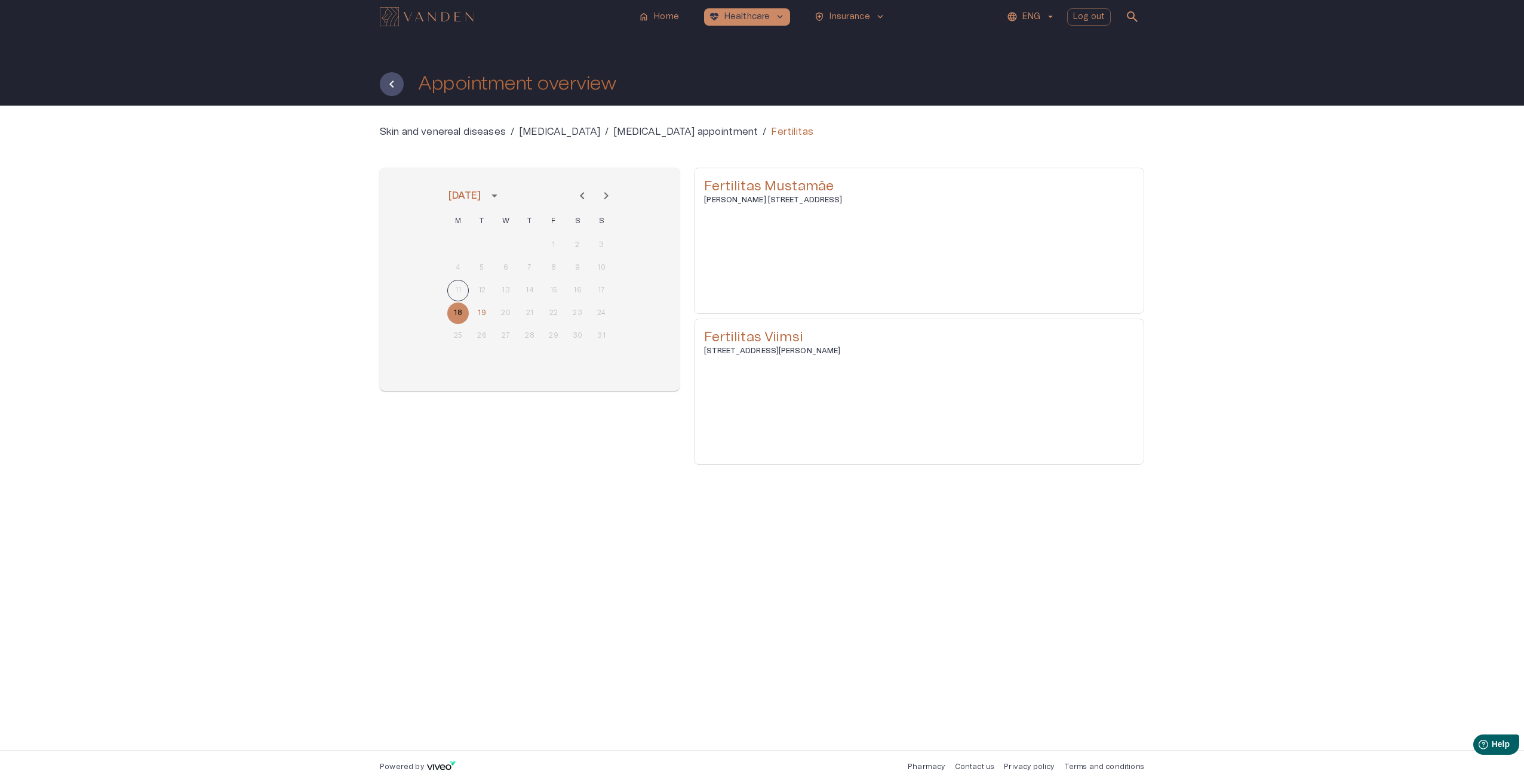
drag, startPoint x: 862, startPoint y: 246, endPoint x: 766, endPoint y: 242, distance: 96.1
click at [766, 242] on div "Karin Hussar €105.00" at bounding box center [918, 243] width 411 height 48
copy h5 "Karin Hussar"
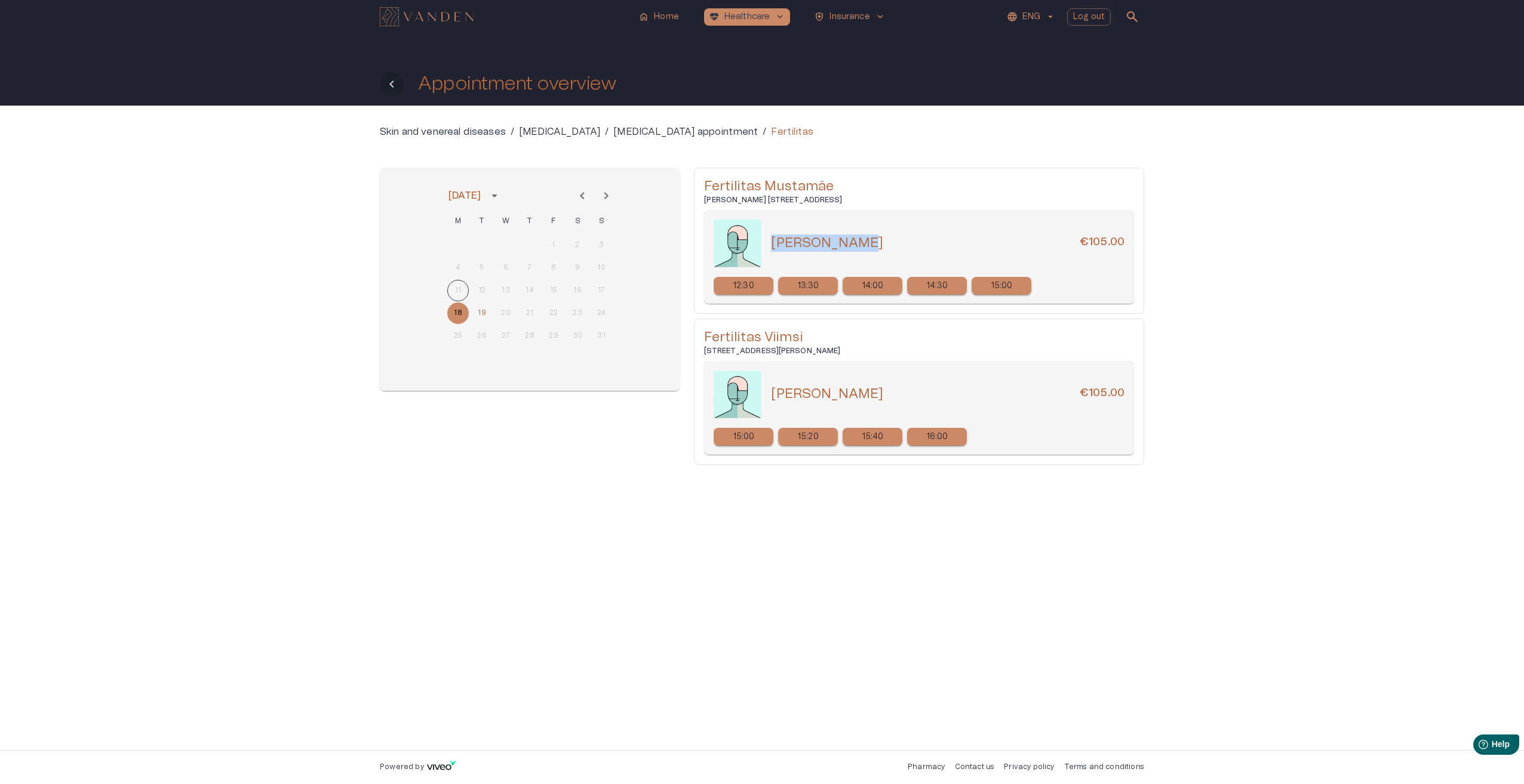
click at [391, 85] on icon "Back" at bounding box center [391, 84] width 4 height 7
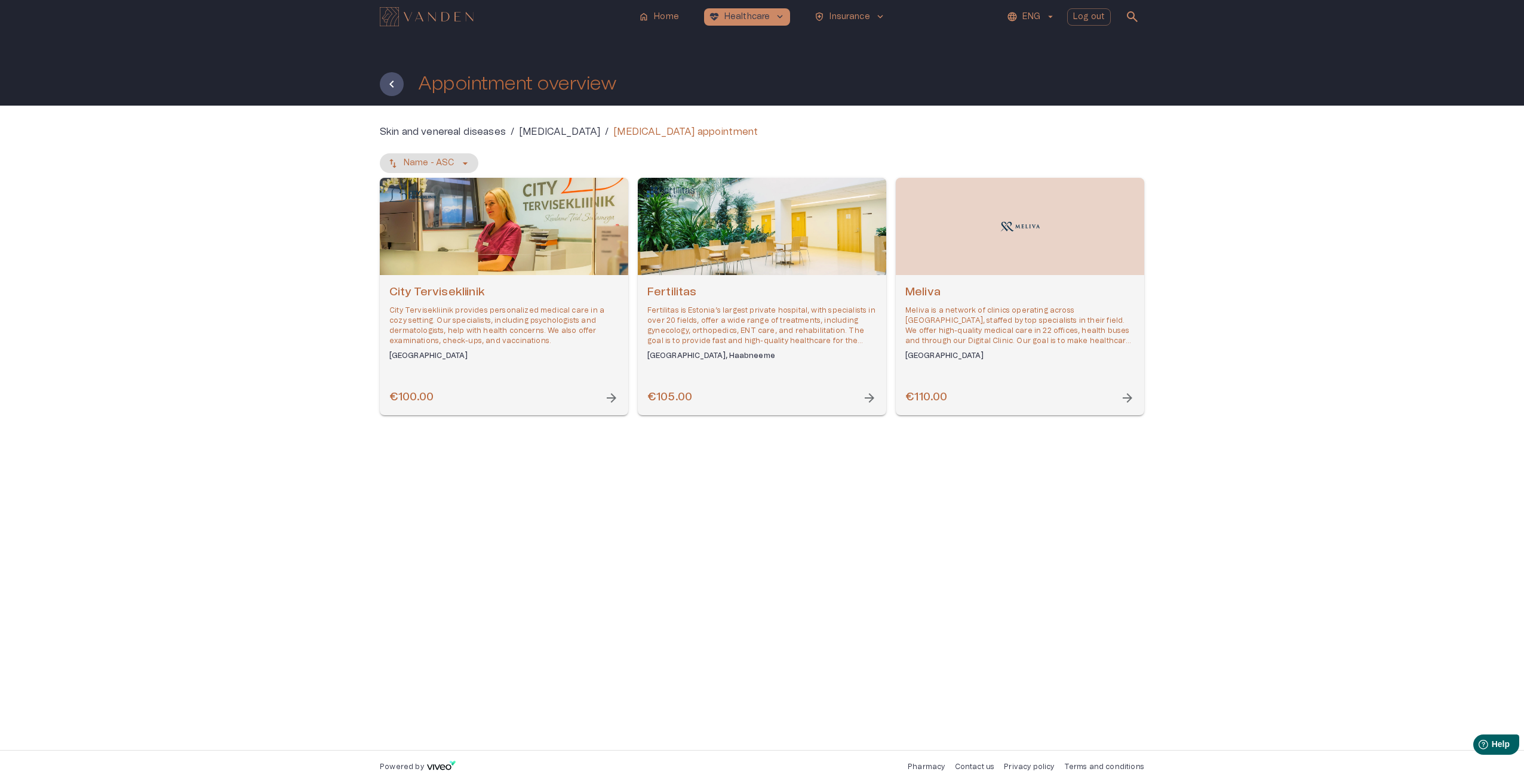
click at [623, 399] on div "City Tervisekliinik City Tervisekliinik provides personalized medical care in a…" at bounding box center [504, 345] width 249 height 140
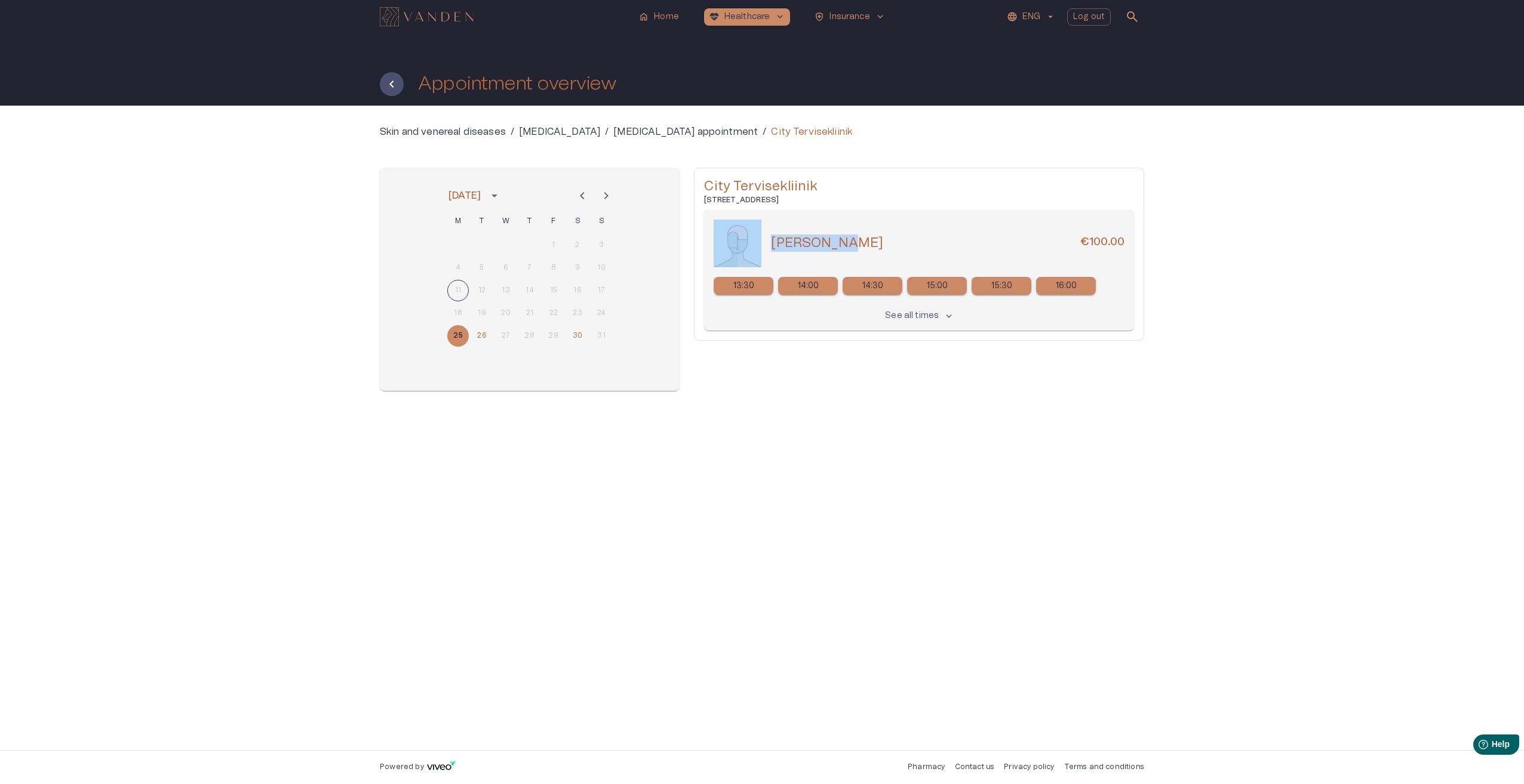
drag, startPoint x: 849, startPoint y: 246, endPoint x: 761, endPoint y: 243, distance: 88.1
click at [761, 243] on div "Ingel Soop €100.00" at bounding box center [918, 243] width 411 height 48
copy div "Ingel Soop"
click at [389, 86] on icon "Back" at bounding box center [392, 84] width 14 height 14
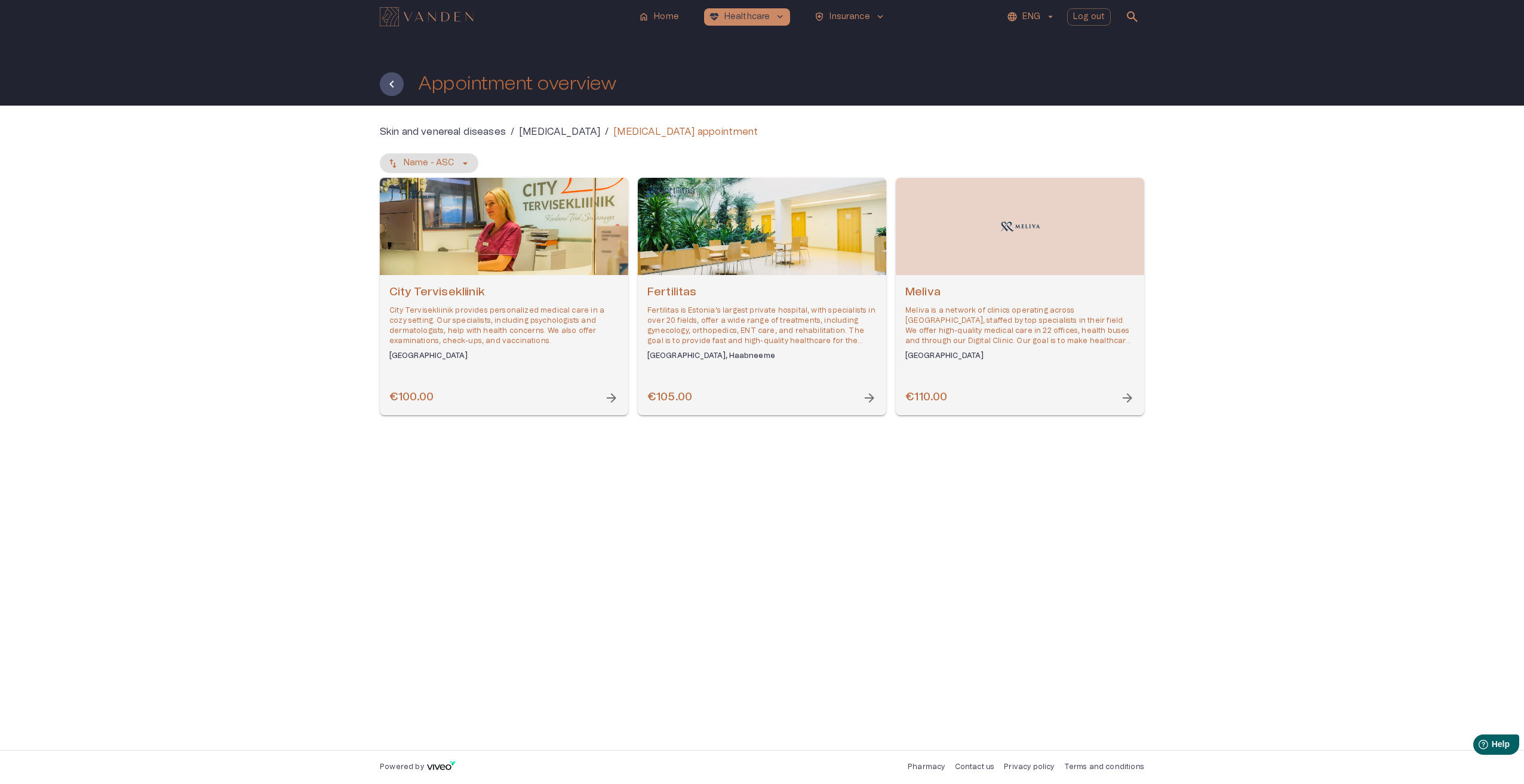
click at [869, 399] on span "arrow_forward" at bounding box center [869, 398] width 14 height 14
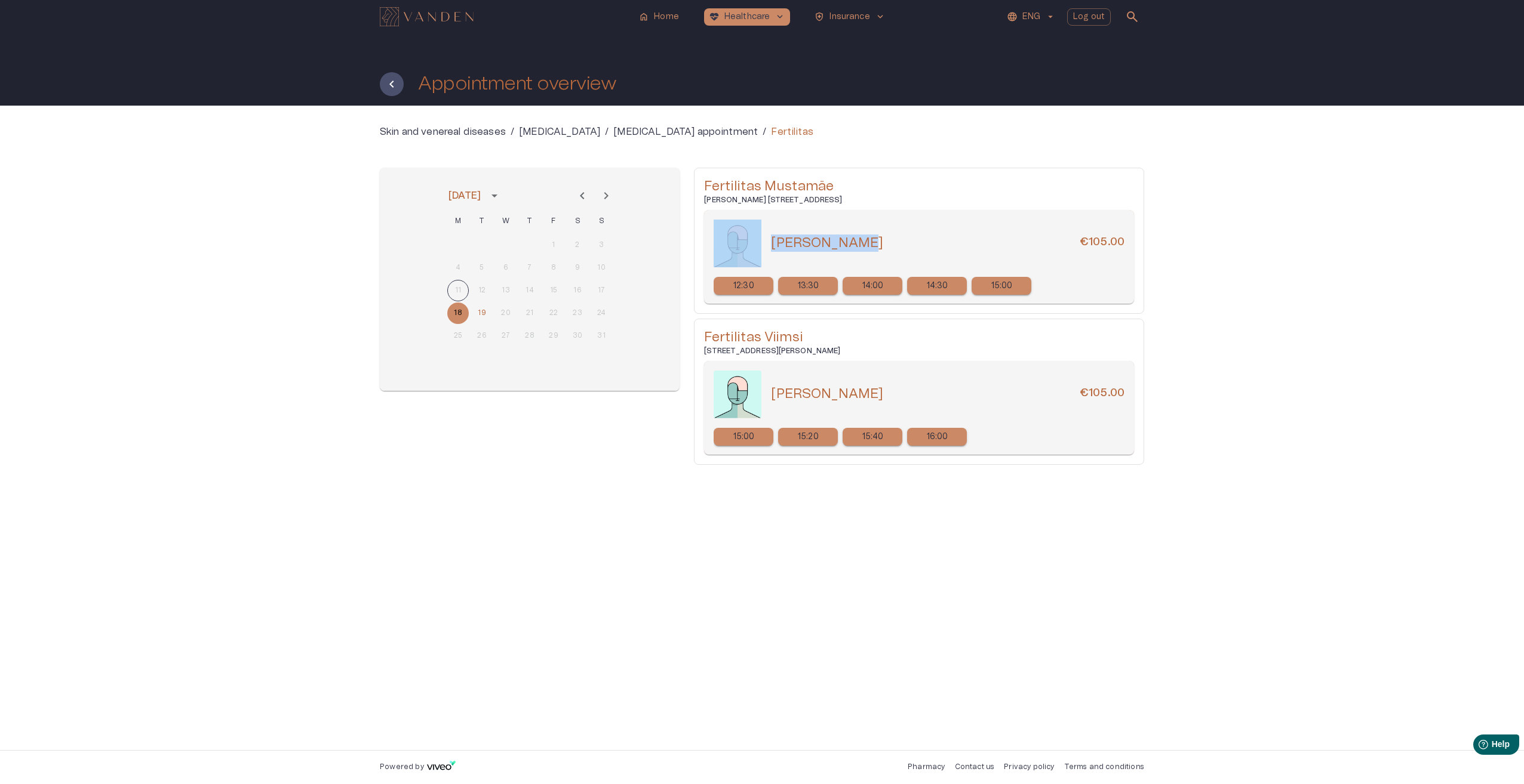
drag, startPoint x: 810, startPoint y: 243, endPoint x: 750, endPoint y: 236, distance: 60.4
click at [750, 236] on div "Karin Hussar €105.00" at bounding box center [918, 243] width 411 height 48
copy div "Karin Hussar"
click at [1283, 340] on div "Skin and venereal diseases / Dermatologist / Dermatologist appointment / Fertil…" at bounding box center [762, 428] width 1524 height 645
click at [668, 462] on div "August 2025 M T W T F S S 1 2 3 4 5 6 7 8 9 10 11 12 13 14 15 16 17 18 19 20 21…" at bounding box center [529, 316] width 299 height 297
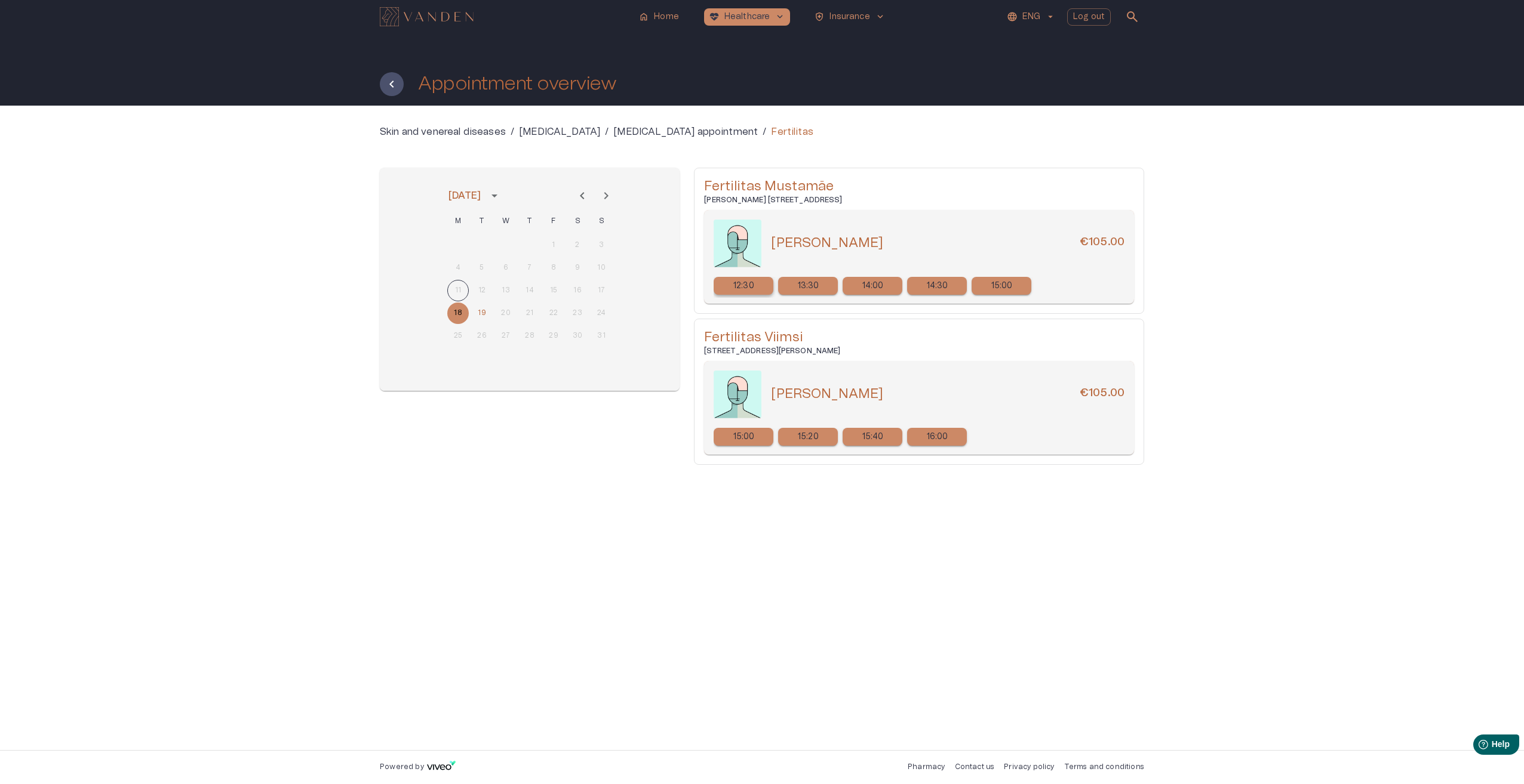
click at [747, 286] on p "12:30" at bounding box center [744, 286] width 21 height 12
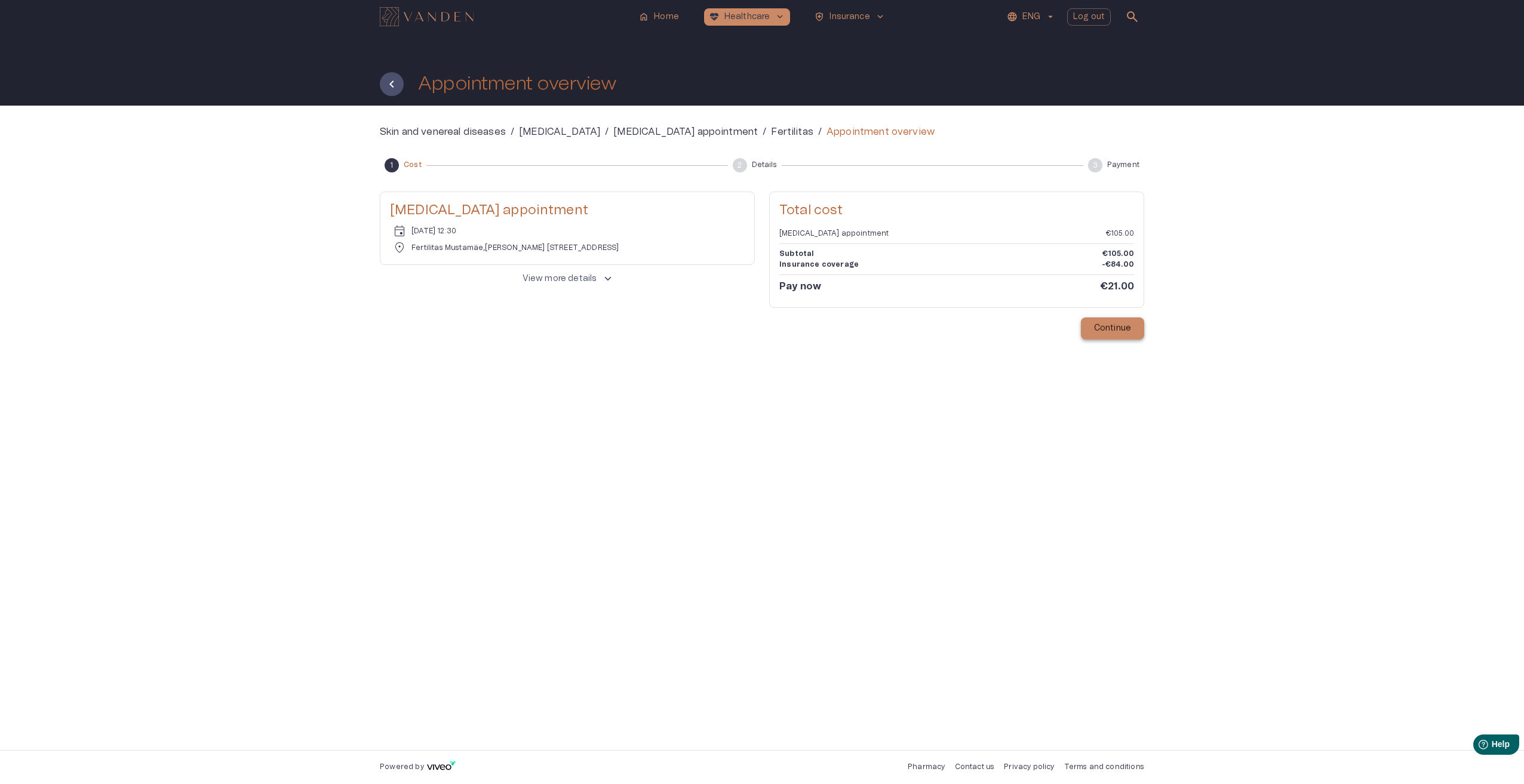
click at [1117, 325] on p "Continue" at bounding box center [1113, 329] width 37 height 12
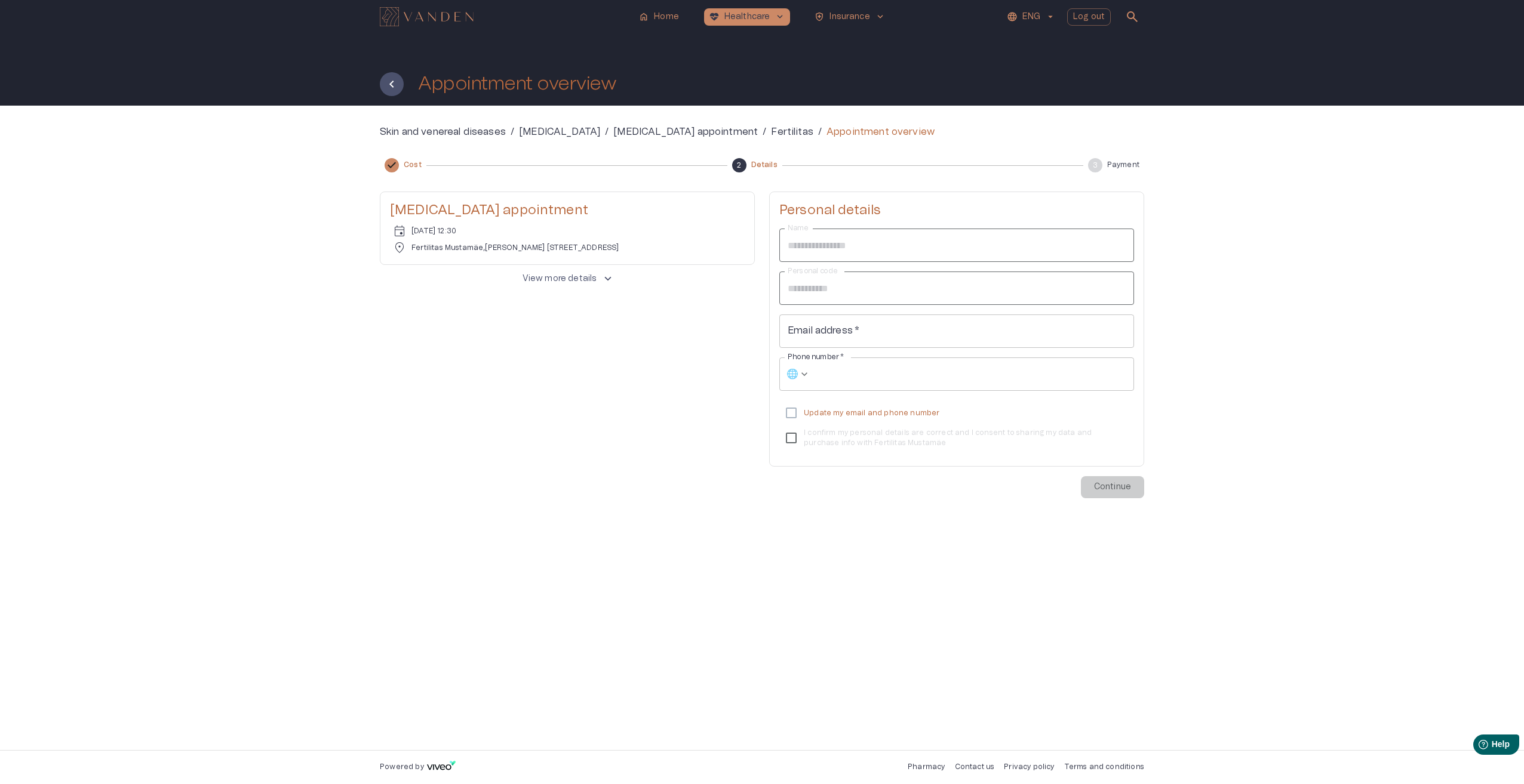
click at [864, 329] on input "Email address   *" at bounding box center [956, 331] width 354 height 34
type input "**********"
drag, startPoint x: 1122, startPoint y: 484, endPoint x: 1138, endPoint y: 567, distance: 84.5
click at [1138, 567] on div "**********" at bounding box center [762, 428] width 764 height 606
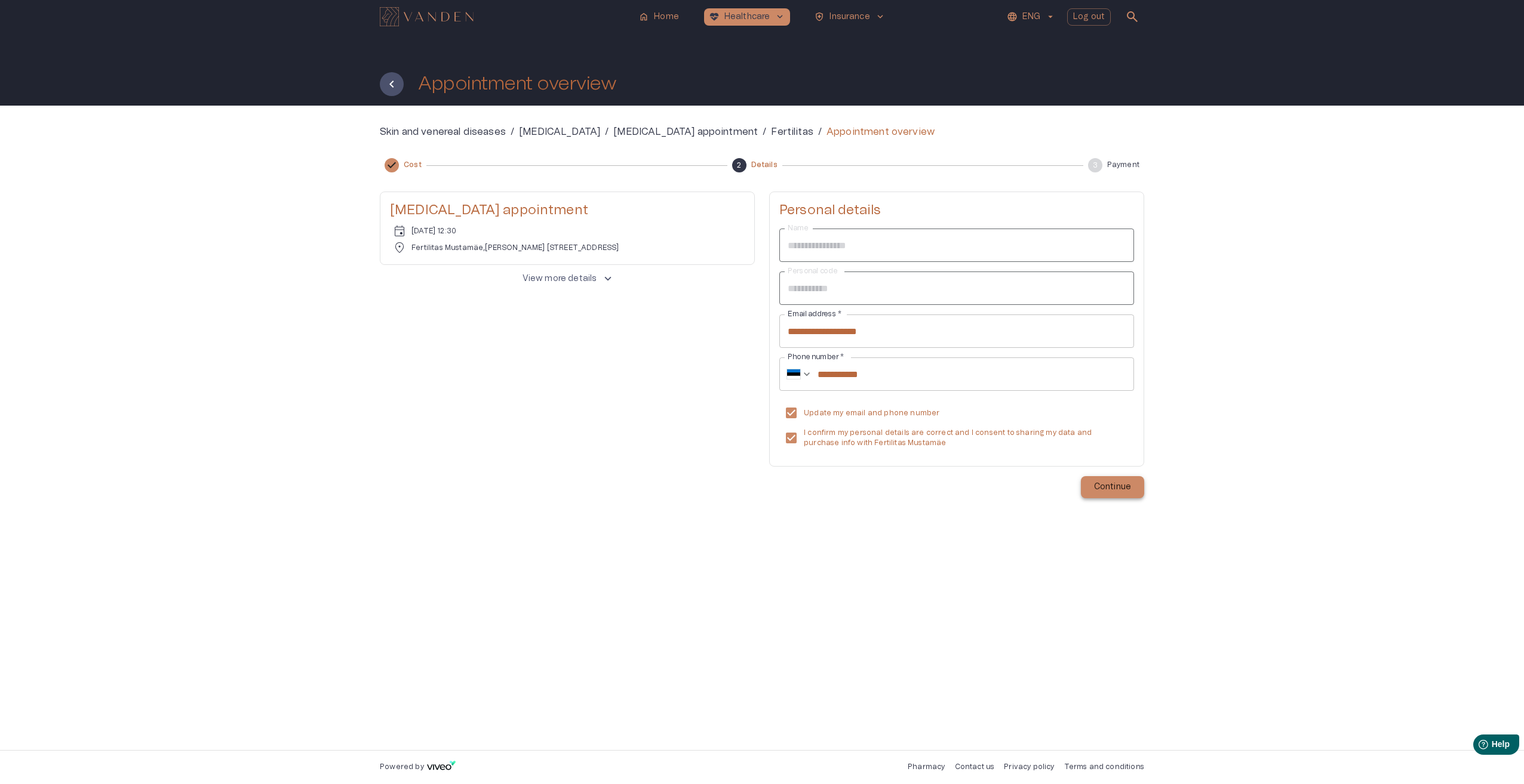
click at [1127, 478] on button "Continue" at bounding box center [1112, 487] width 63 height 22
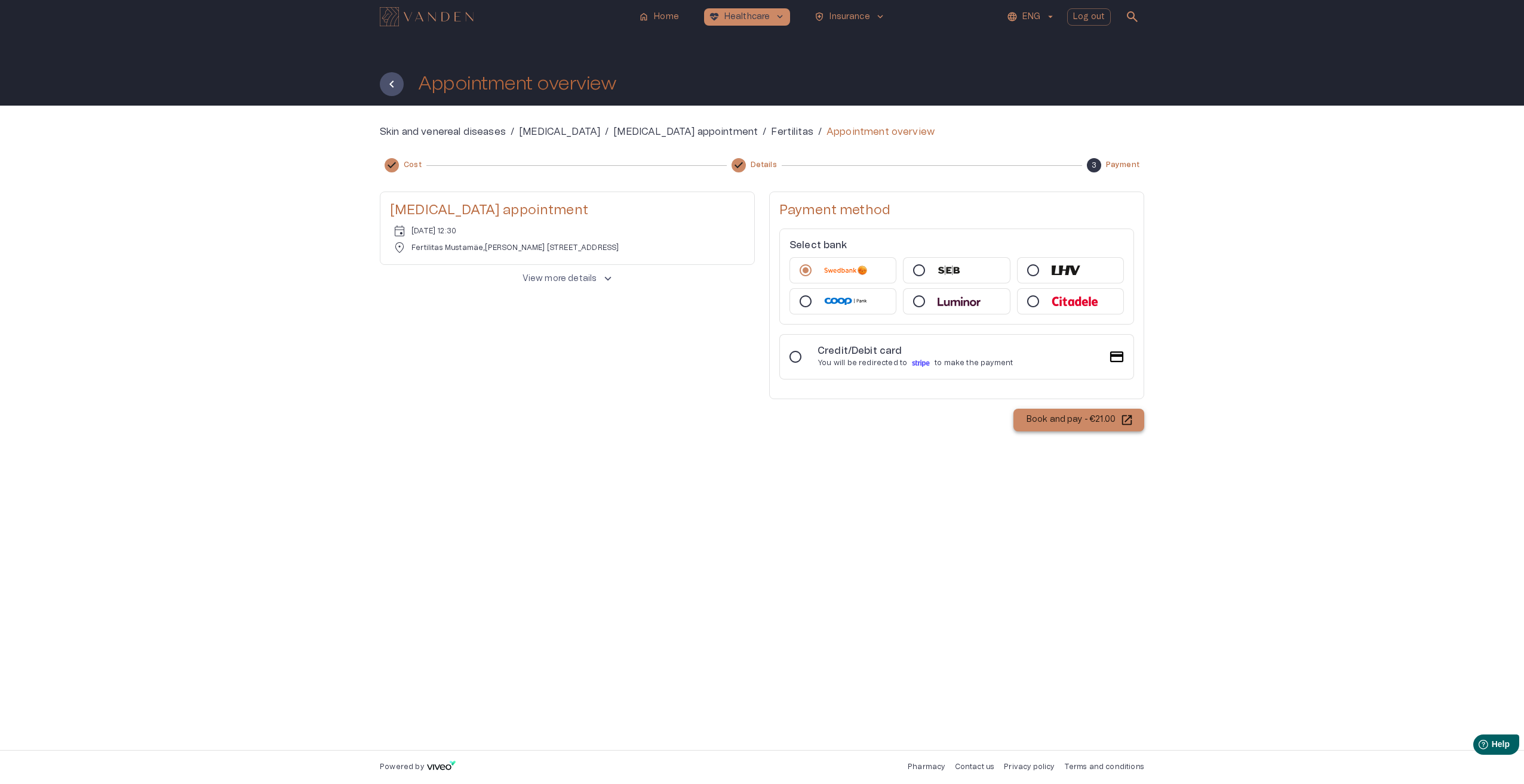
click at [1075, 422] on p "Book and pay - €21.00" at bounding box center [1071, 420] width 89 height 12
